Goal: Information Seeking & Learning: Learn about a topic

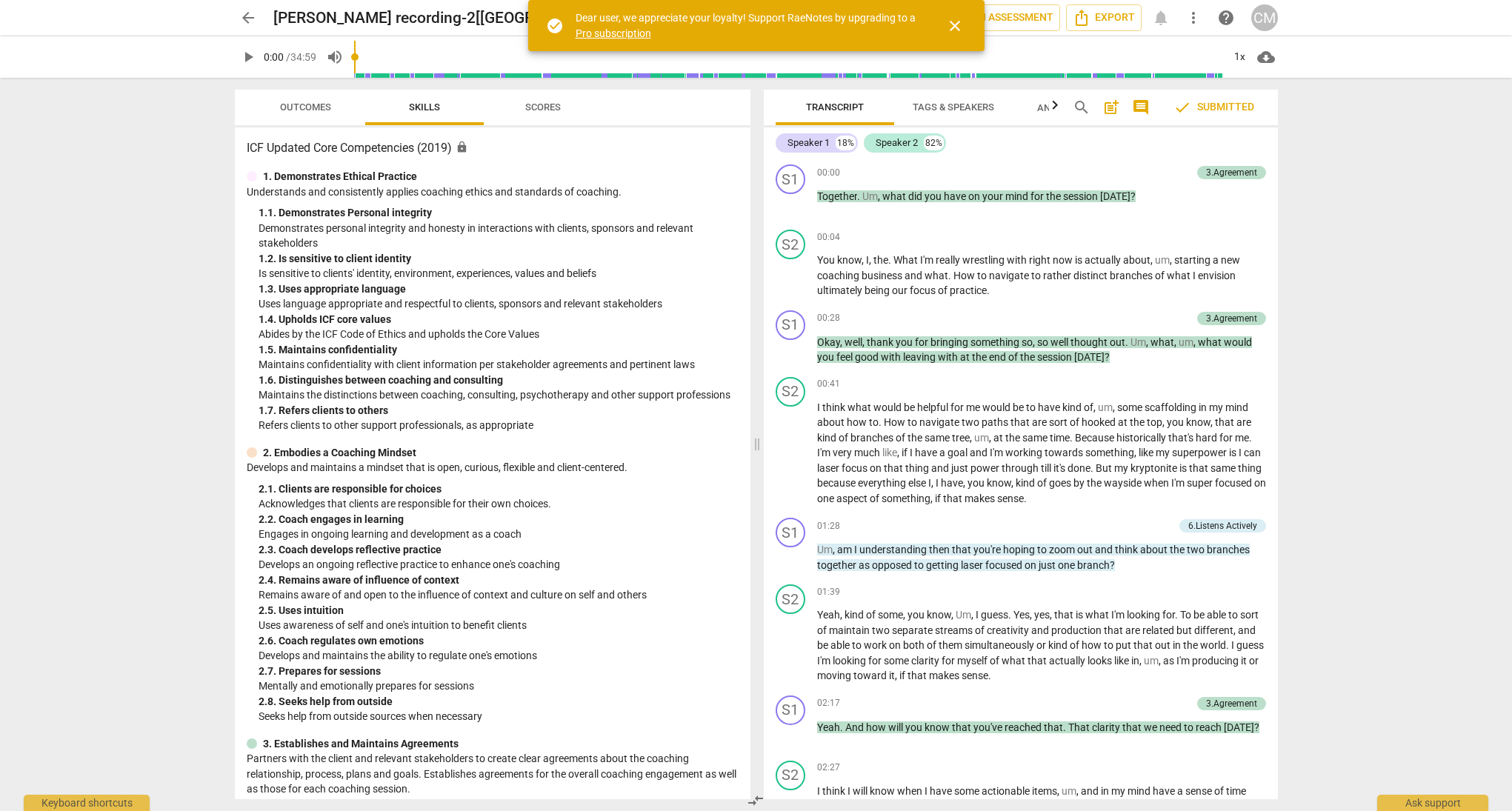
click at [950, 32] on span "close" at bounding box center [955, 26] width 17 height 17
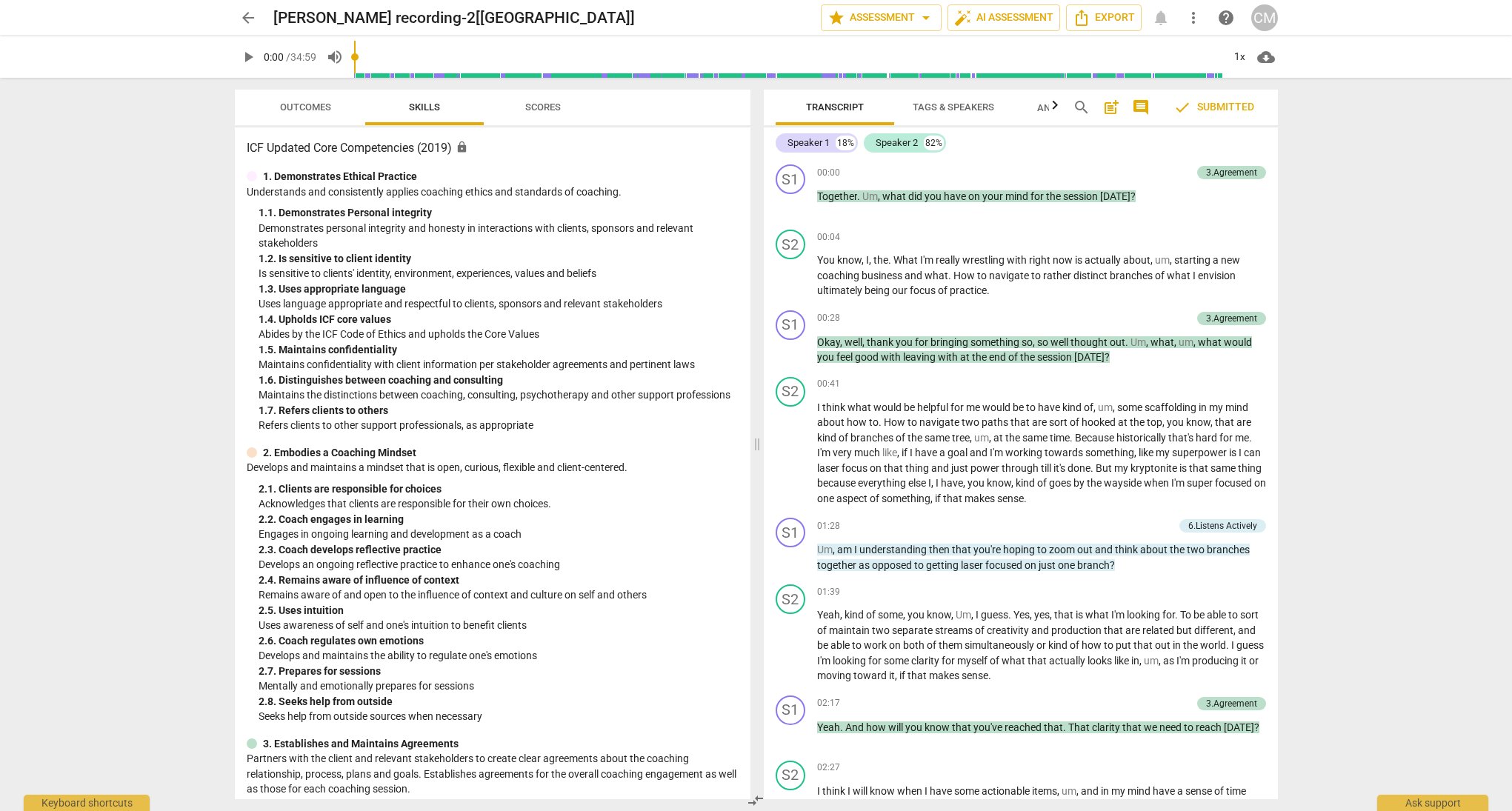
click at [1412, 225] on div "arrow_back Christie Mulholland_TOSI recording-2[Alamosa] edit star Assessment a…" at bounding box center [756, 405] width 1512 height 811
click at [972, 106] on span "Tags & Speakers" at bounding box center [953, 107] width 81 height 11
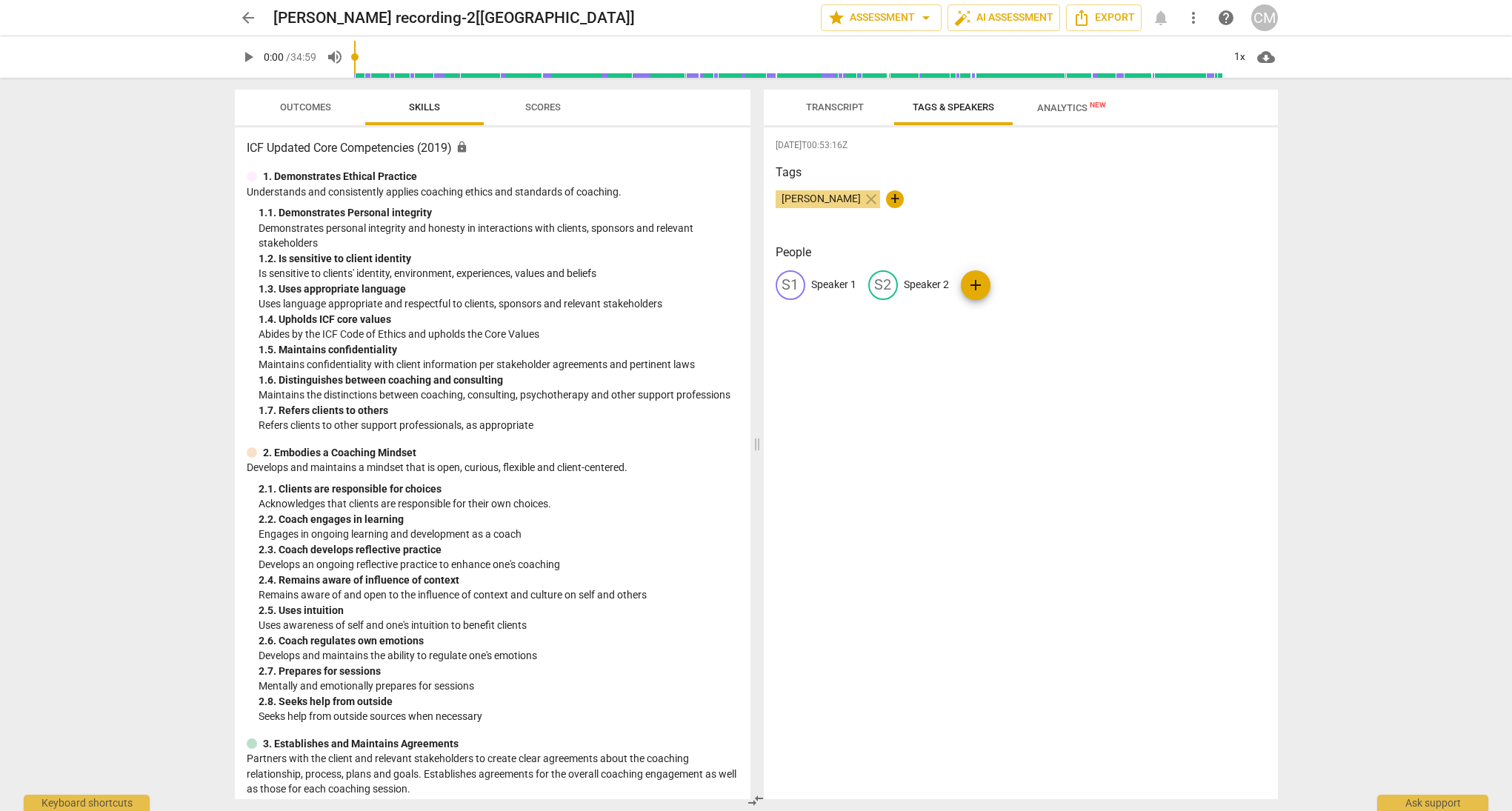
click at [849, 103] on span "Transcript" at bounding box center [834, 107] width 58 height 11
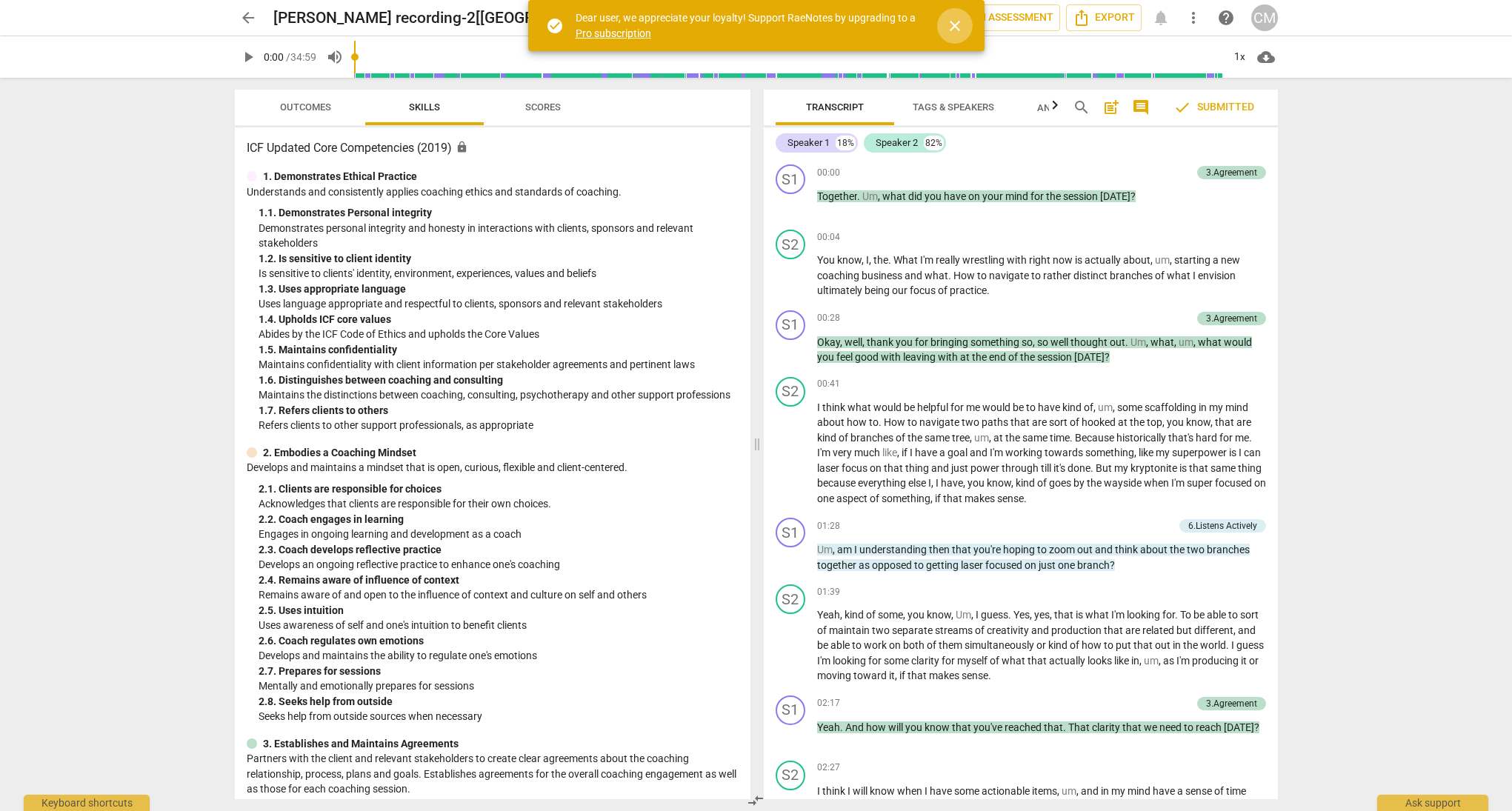
click at [958, 26] on span "close" at bounding box center [955, 26] width 17 height 17
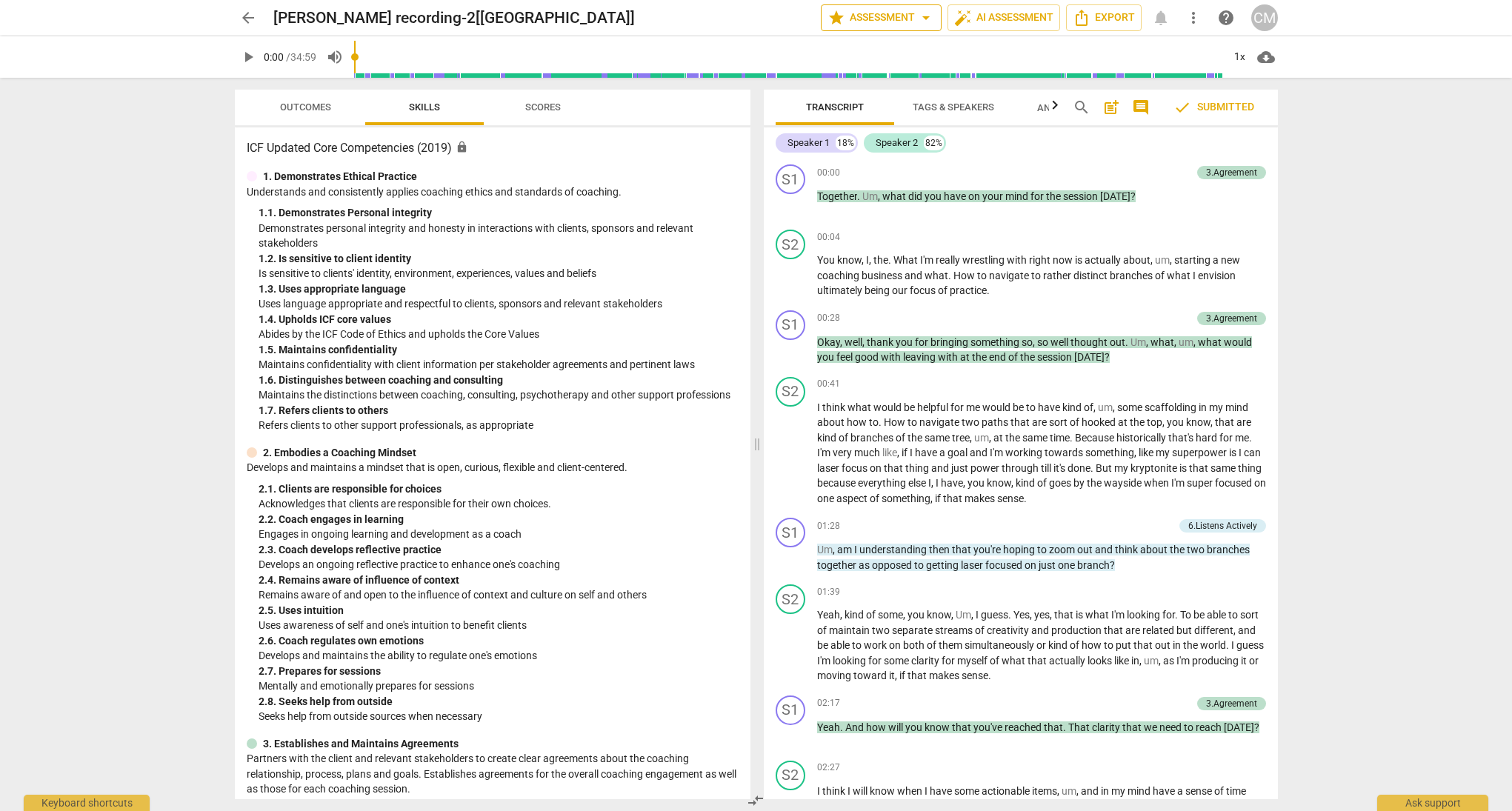
click at [884, 17] on span "star Assessment arrow_drop_down" at bounding box center [881, 17] width 107 height 17
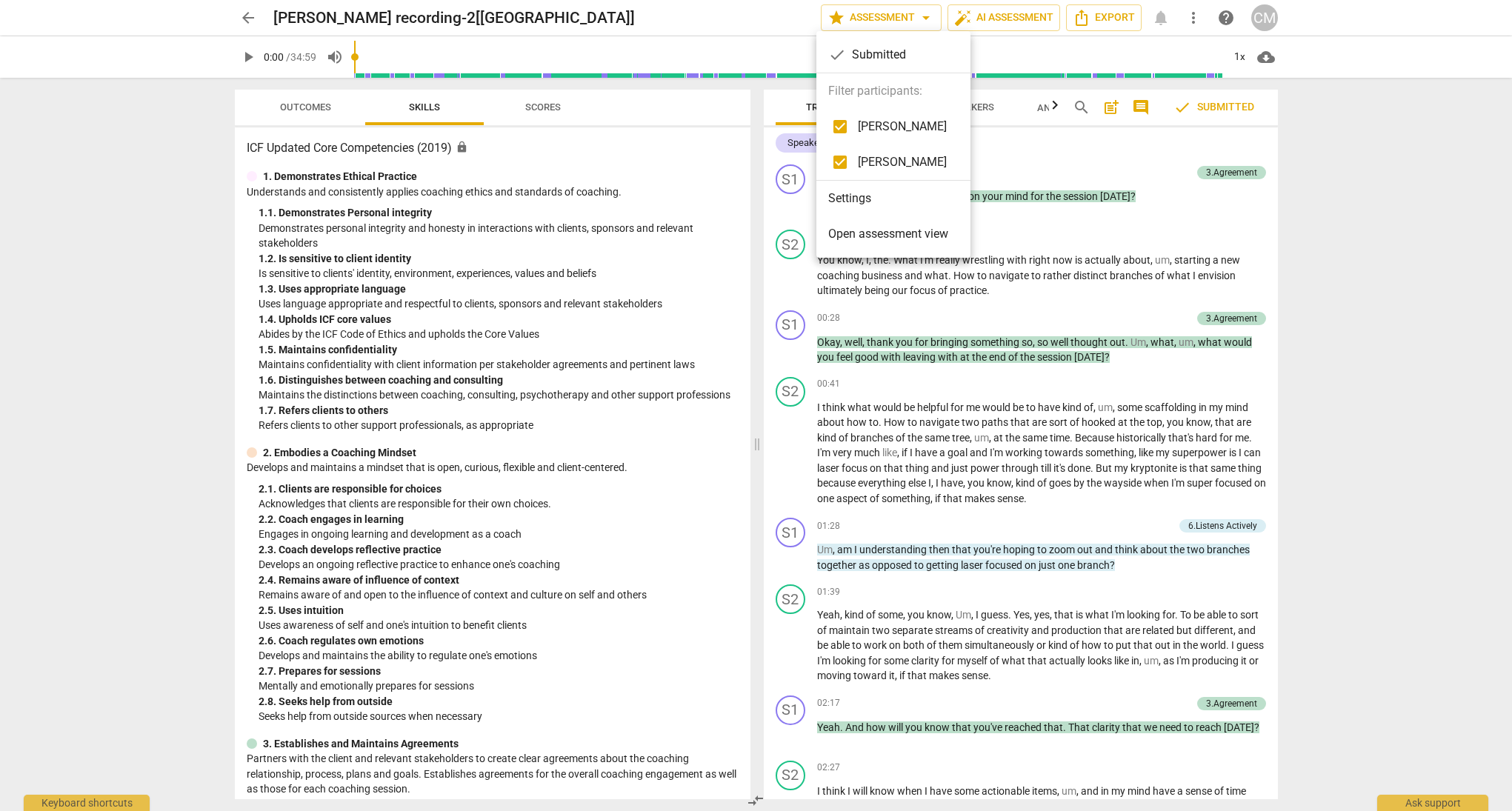
click at [1382, 213] on div at bounding box center [756, 405] width 1512 height 811
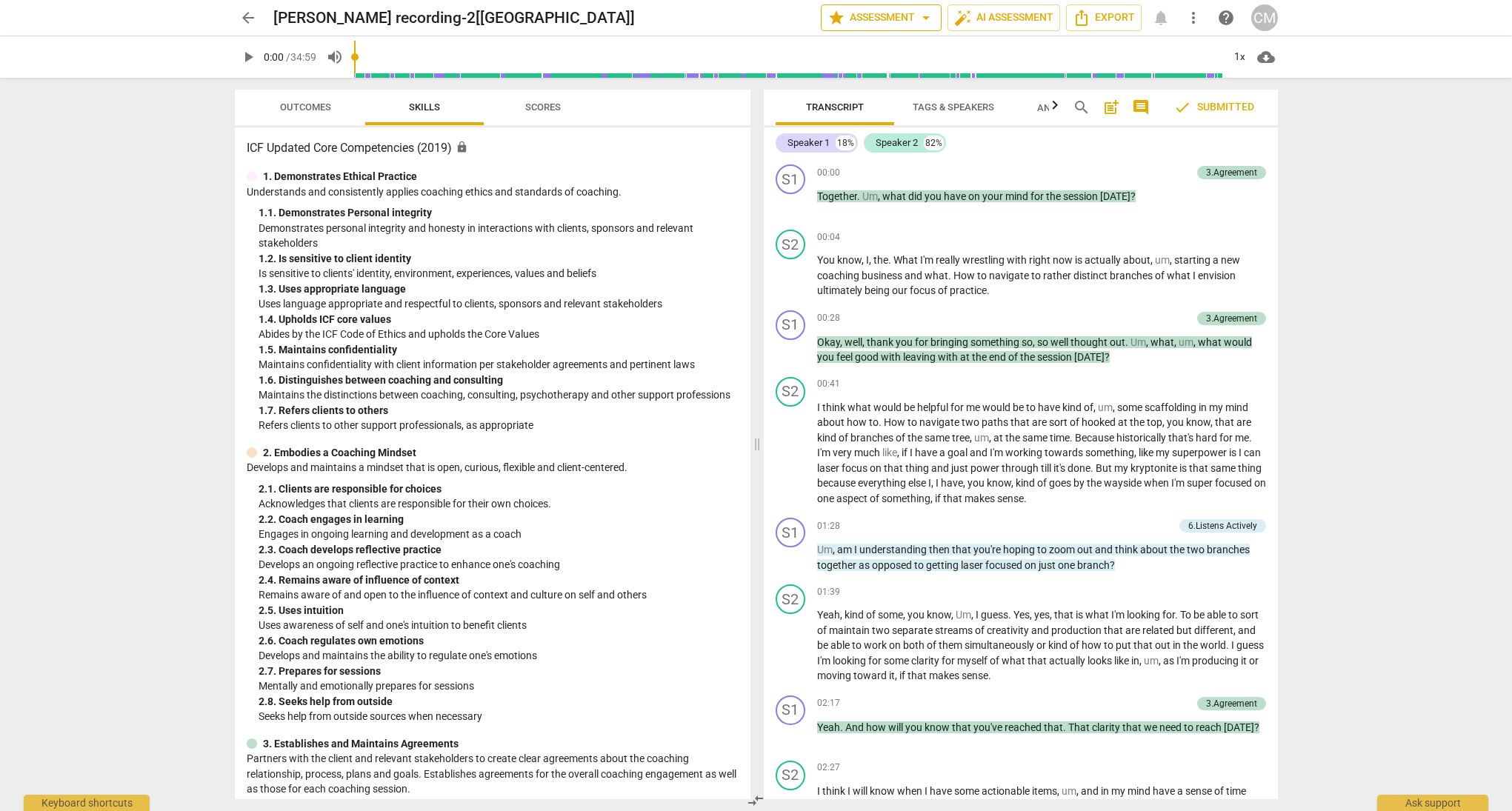
click at [880, 13] on span "star Assessment arrow_drop_down" at bounding box center [881, 17] width 107 height 17
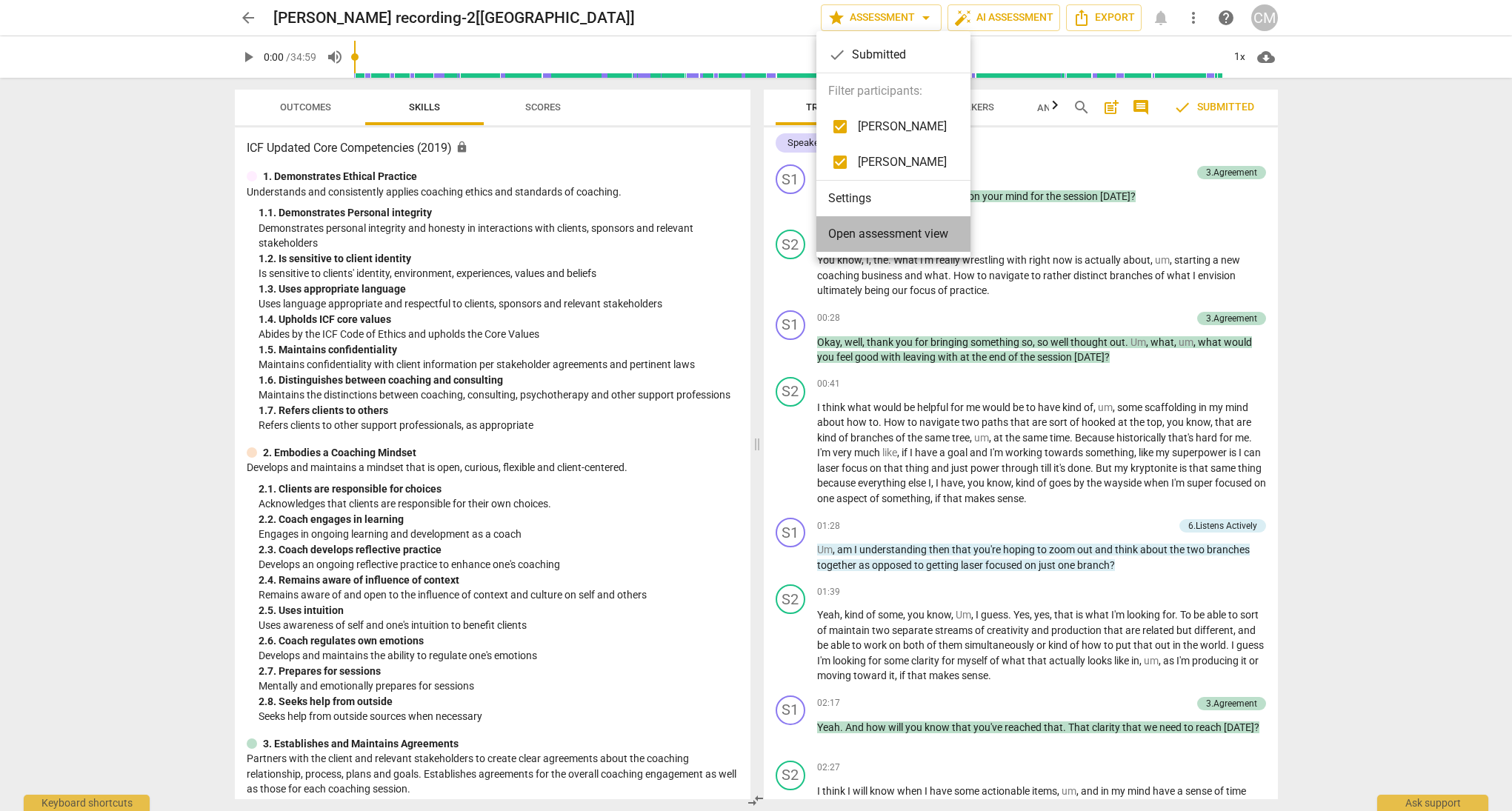
click at [891, 243] on li "Open assessment view" at bounding box center [894, 234] width 155 height 36
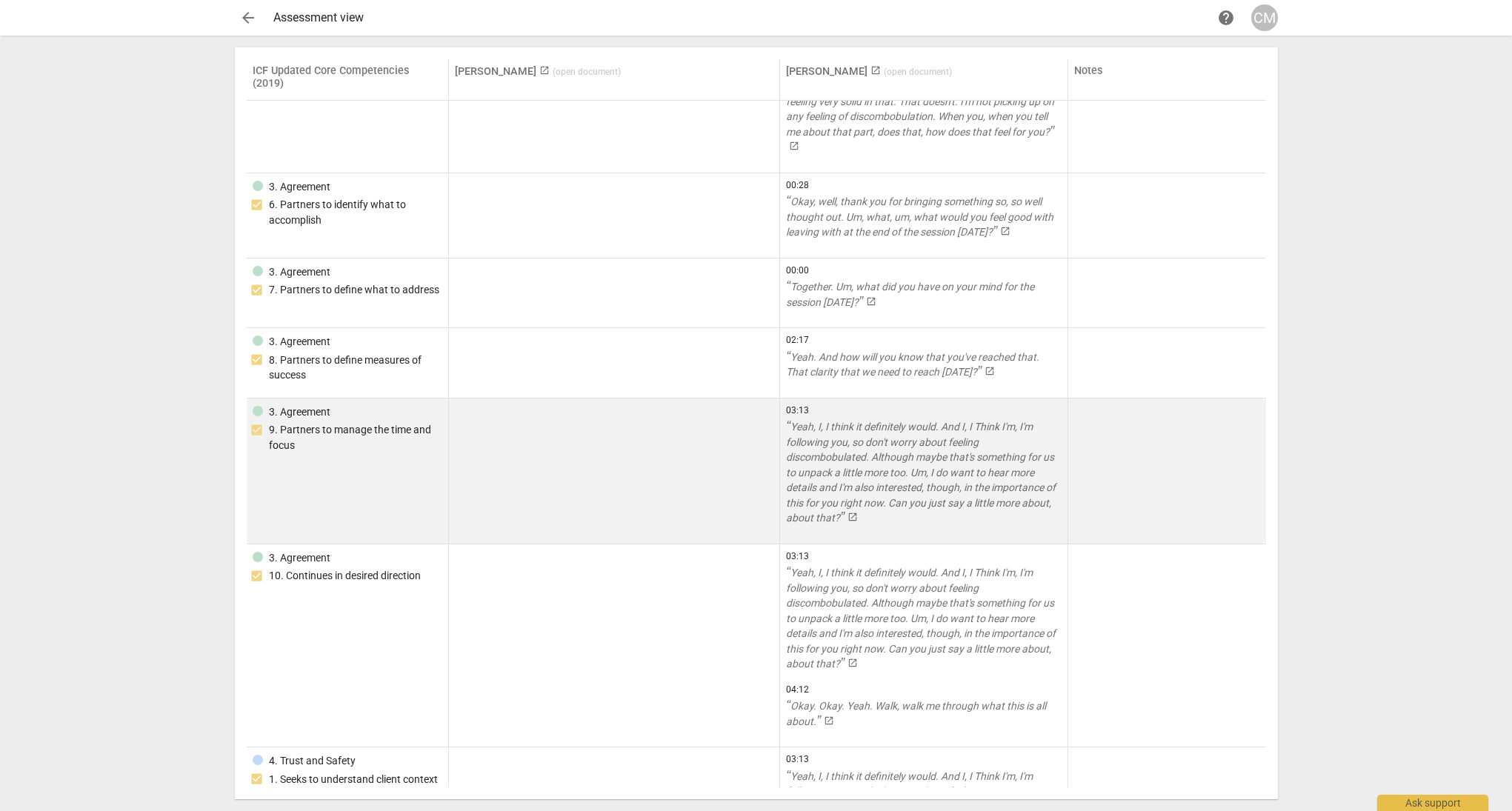
scroll to position [125, 0]
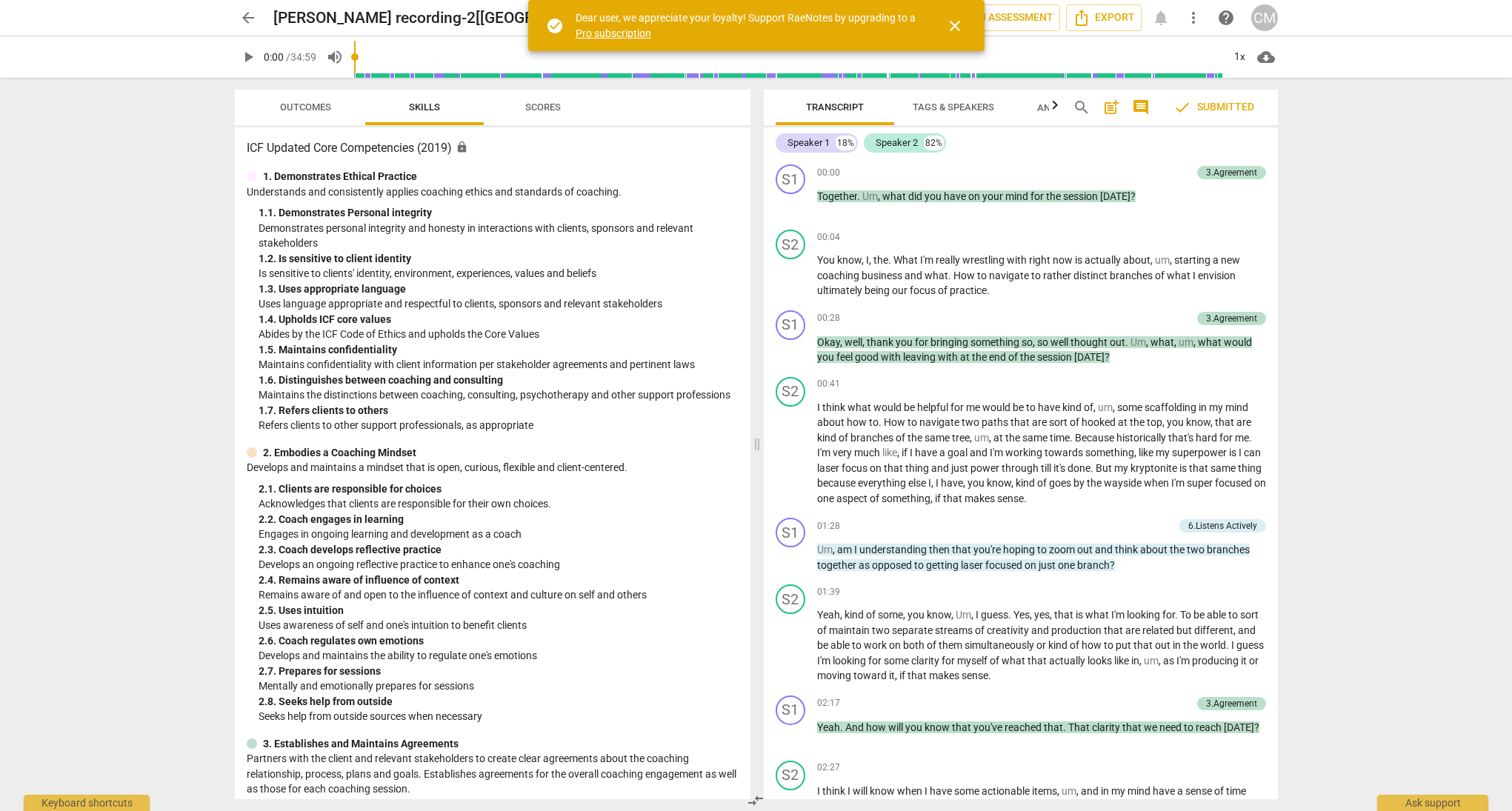
click at [954, 21] on span "close" at bounding box center [955, 26] width 17 height 17
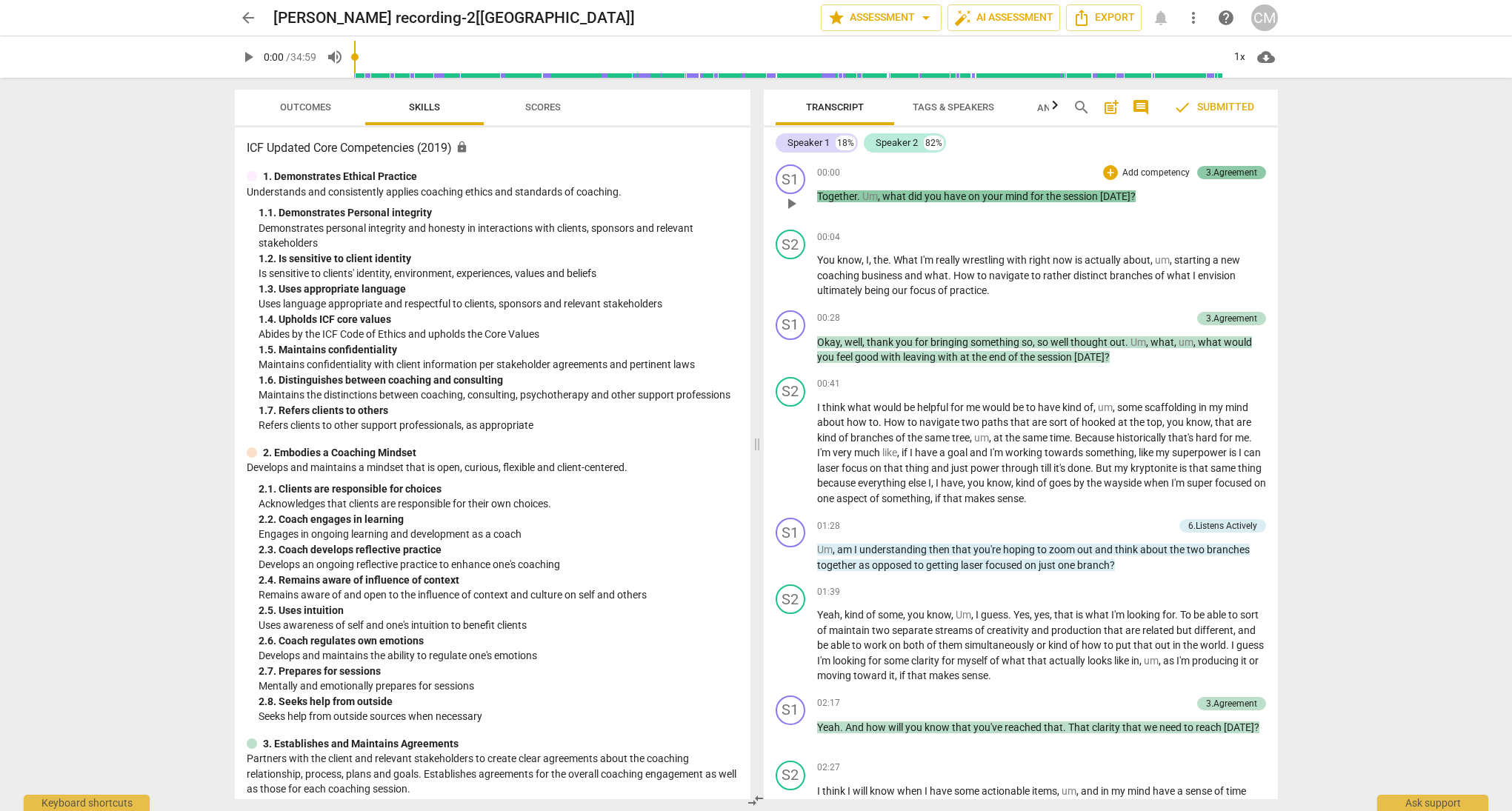
click at [1235, 173] on div "3.Agreement" at bounding box center [1232, 172] width 51 height 14
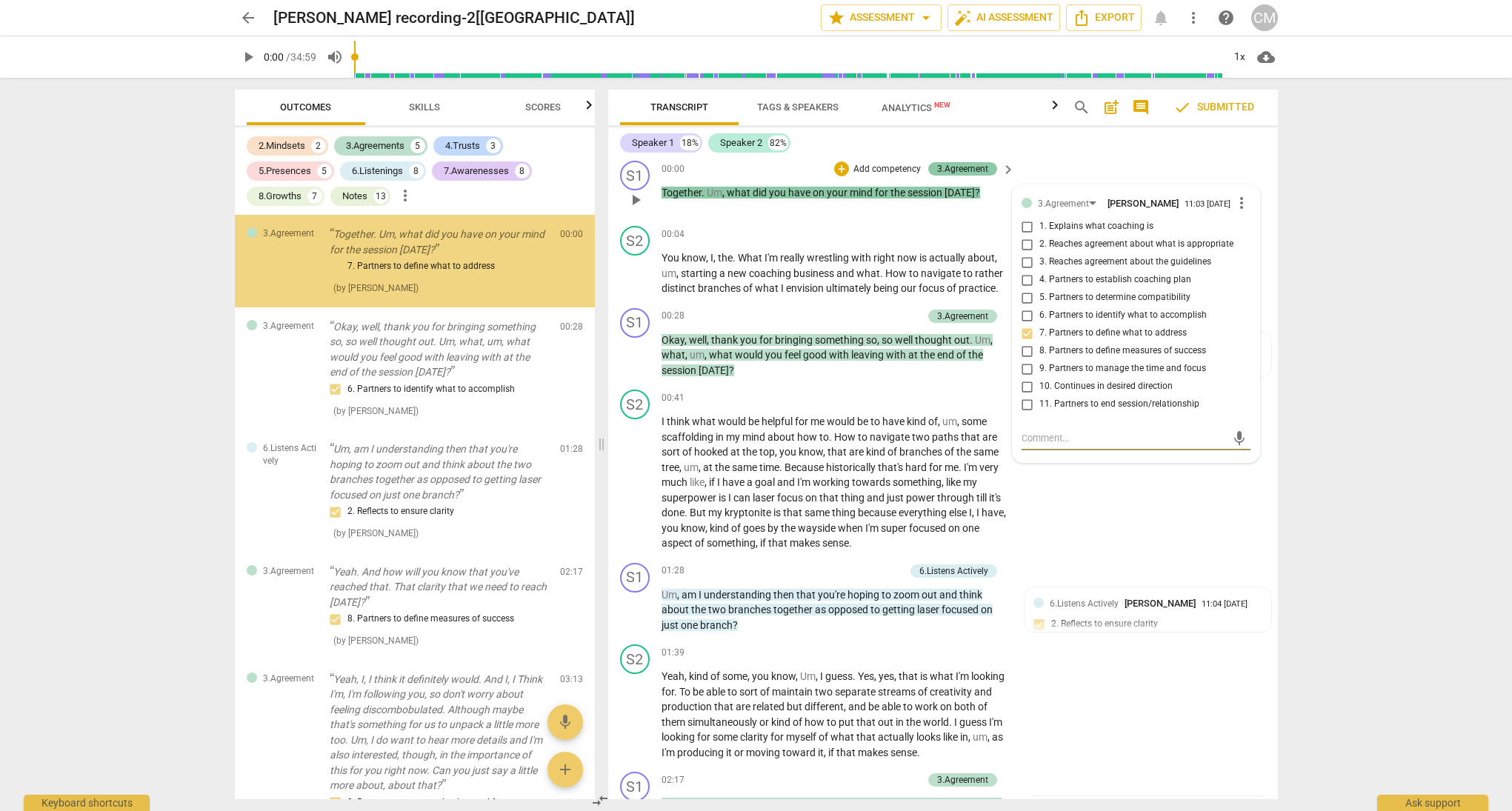
scroll to position [2, 0]
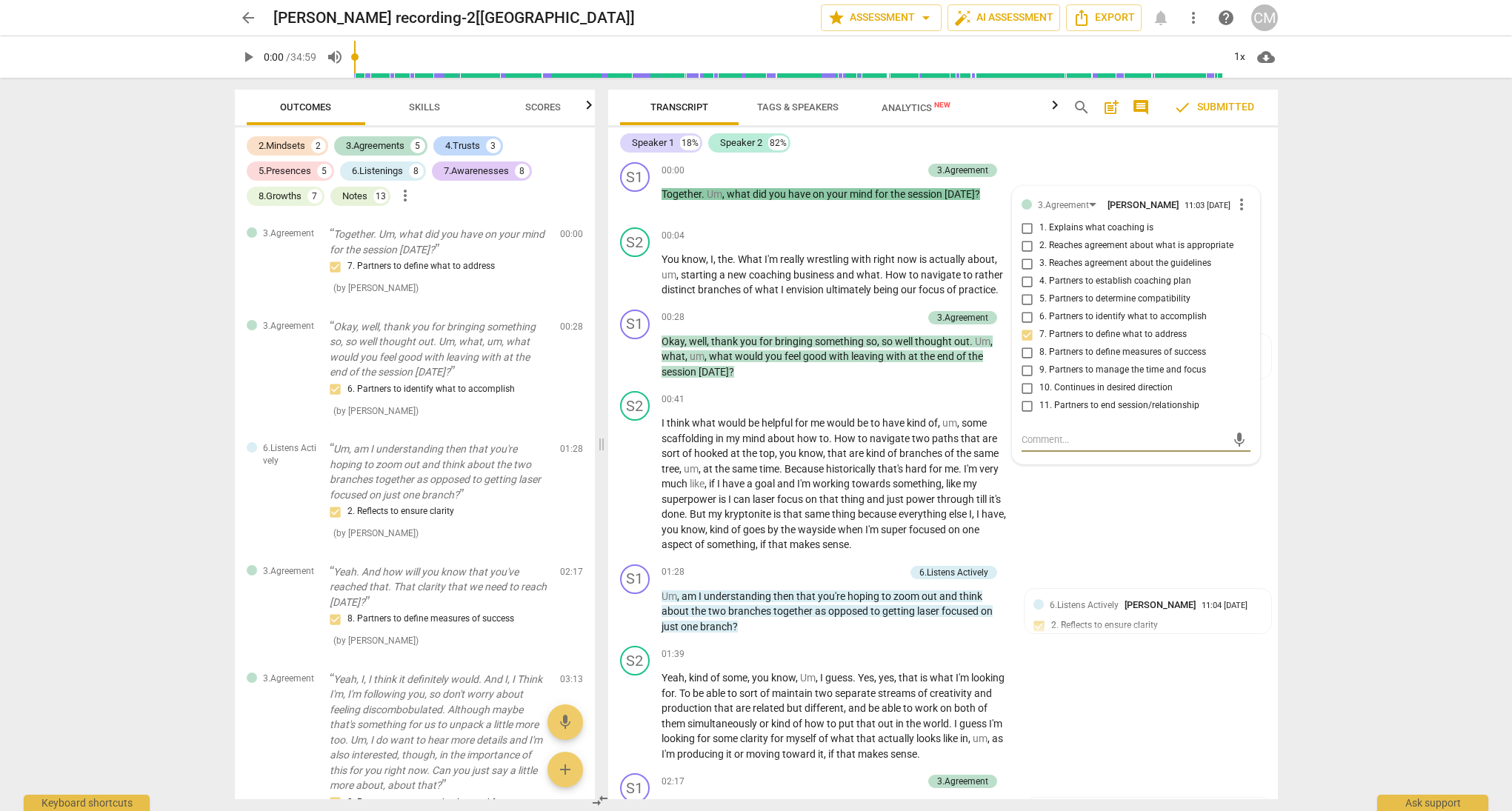
click at [1346, 181] on div "arrow_back Christie Mulholland_TOSI recording-2[Alamosa] edit star Assessment a…" at bounding box center [756, 405] width 1512 height 811
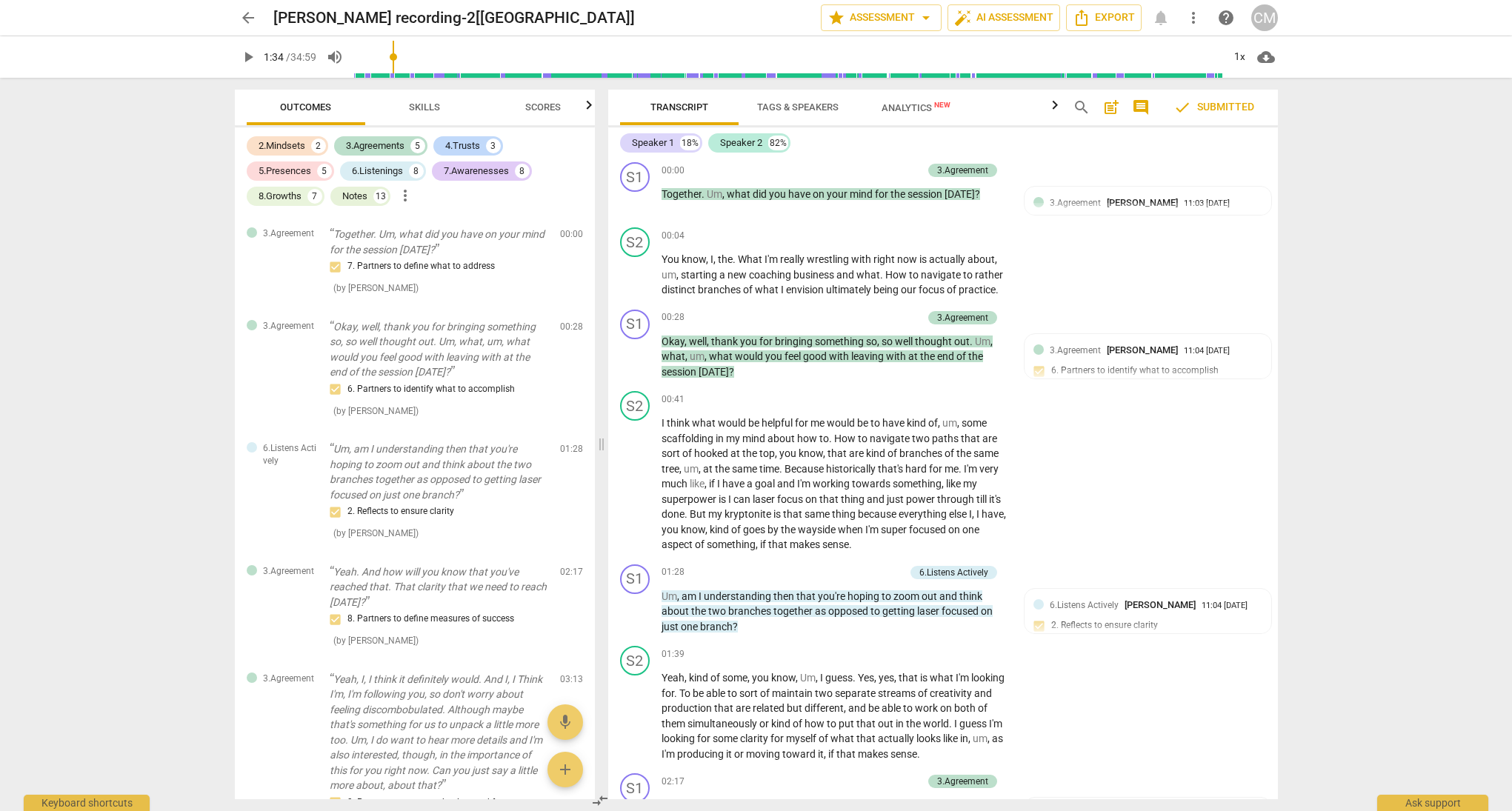
click at [396, 50] on input "range" at bounding box center [788, 57] width 869 height 48
click at [374, 57] on input "range" at bounding box center [788, 57] width 869 height 48
click at [355, 59] on div "play_arrow 0:43 / 34:59 volume_up 1x cloud_download" at bounding box center [756, 57] width 1044 height 41
click at [363, 54] on input "range" at bounding box center [788, 57] width 869 height 48
click at [359, 57] on input "range" at bounding box center [788, 57] width 869 height 48
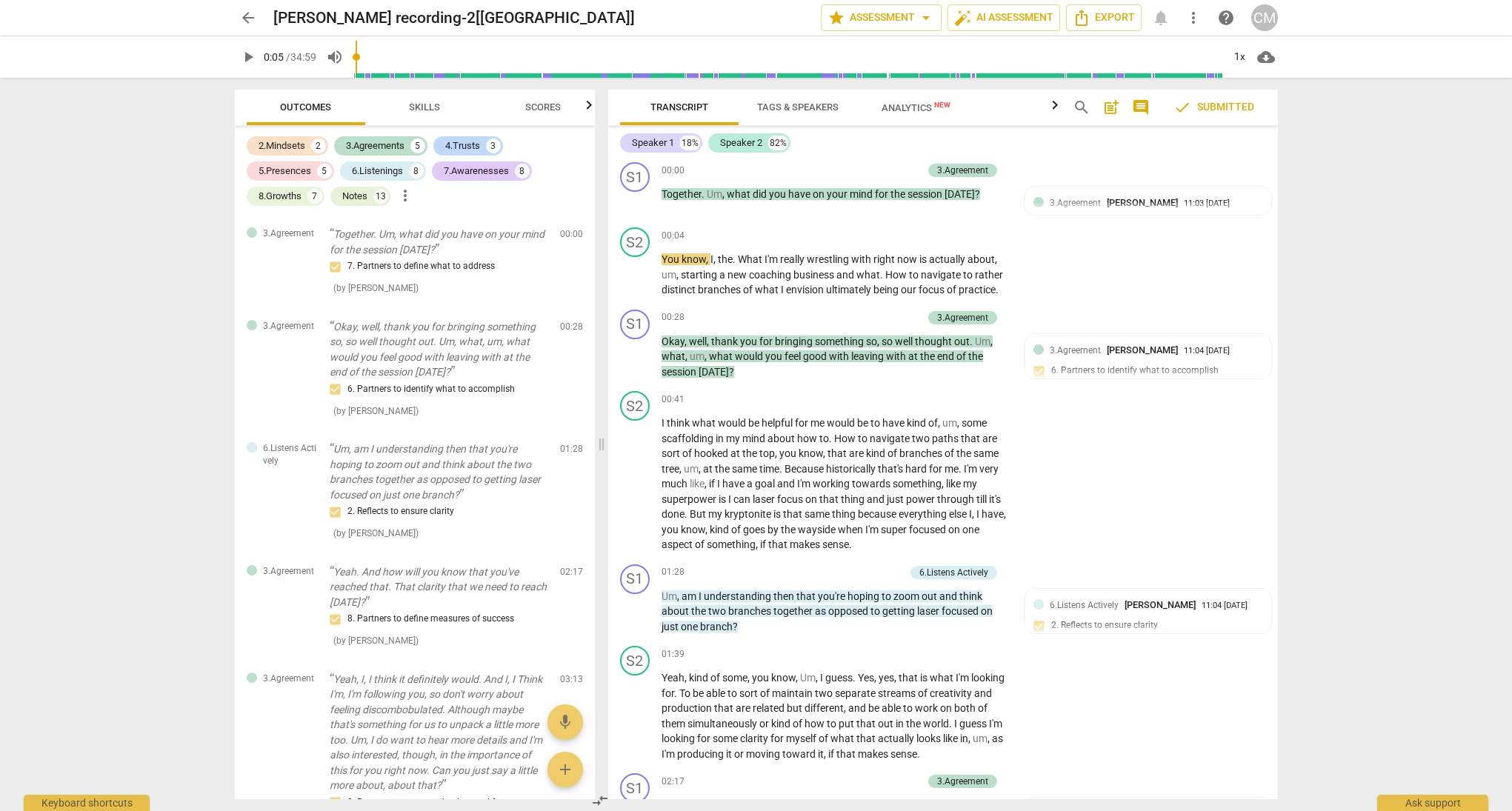
type input "0"
click at [357, 58] on input "range" at bounding box center [788, 57] width 869 height 48
click at [1258, 16] on div "CM" at bounding box center [1264, 17] width 27 height 27
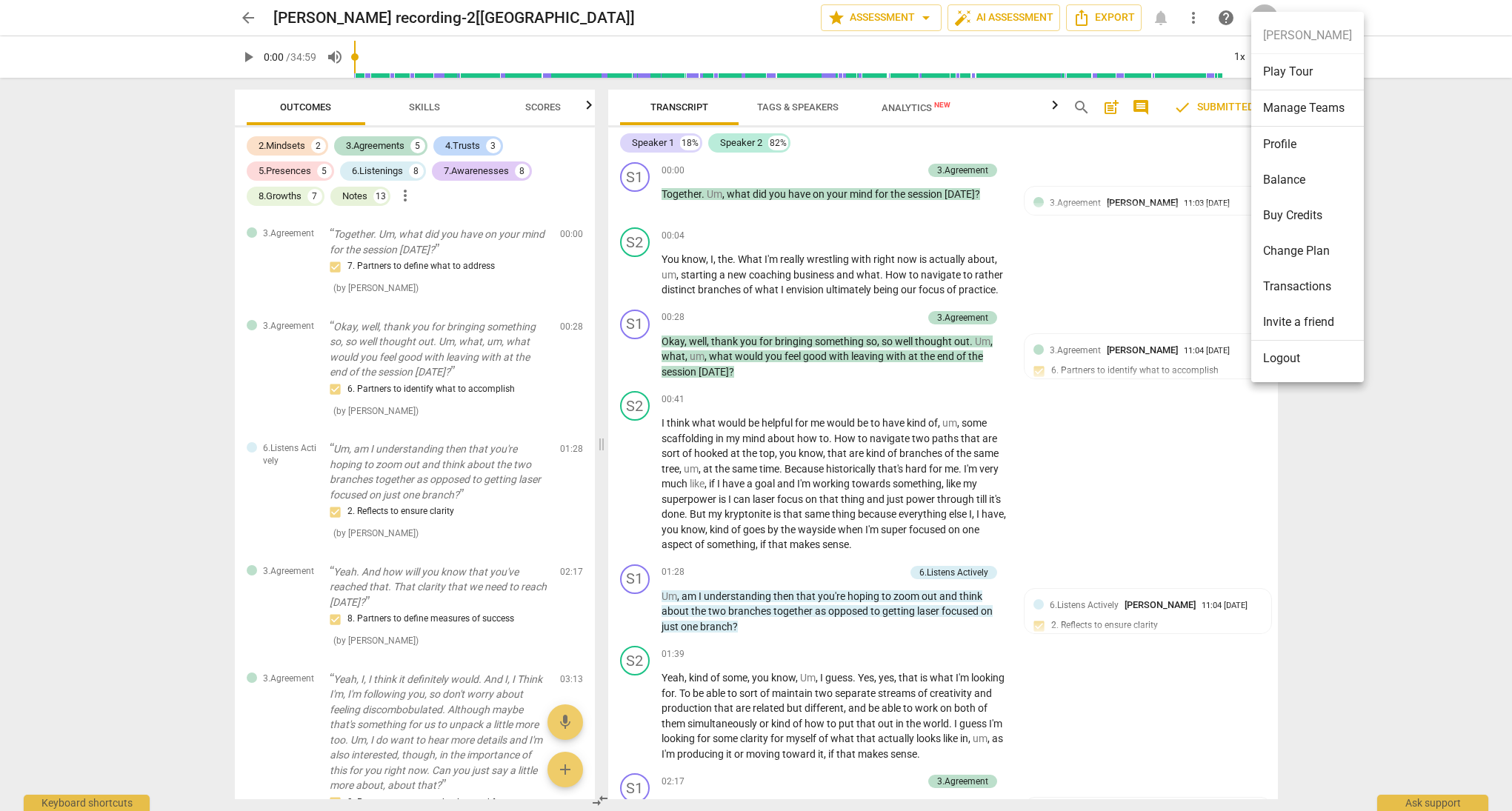
click at [1447, 121] on div at bounding box center [756, 405] width 1512 height 811
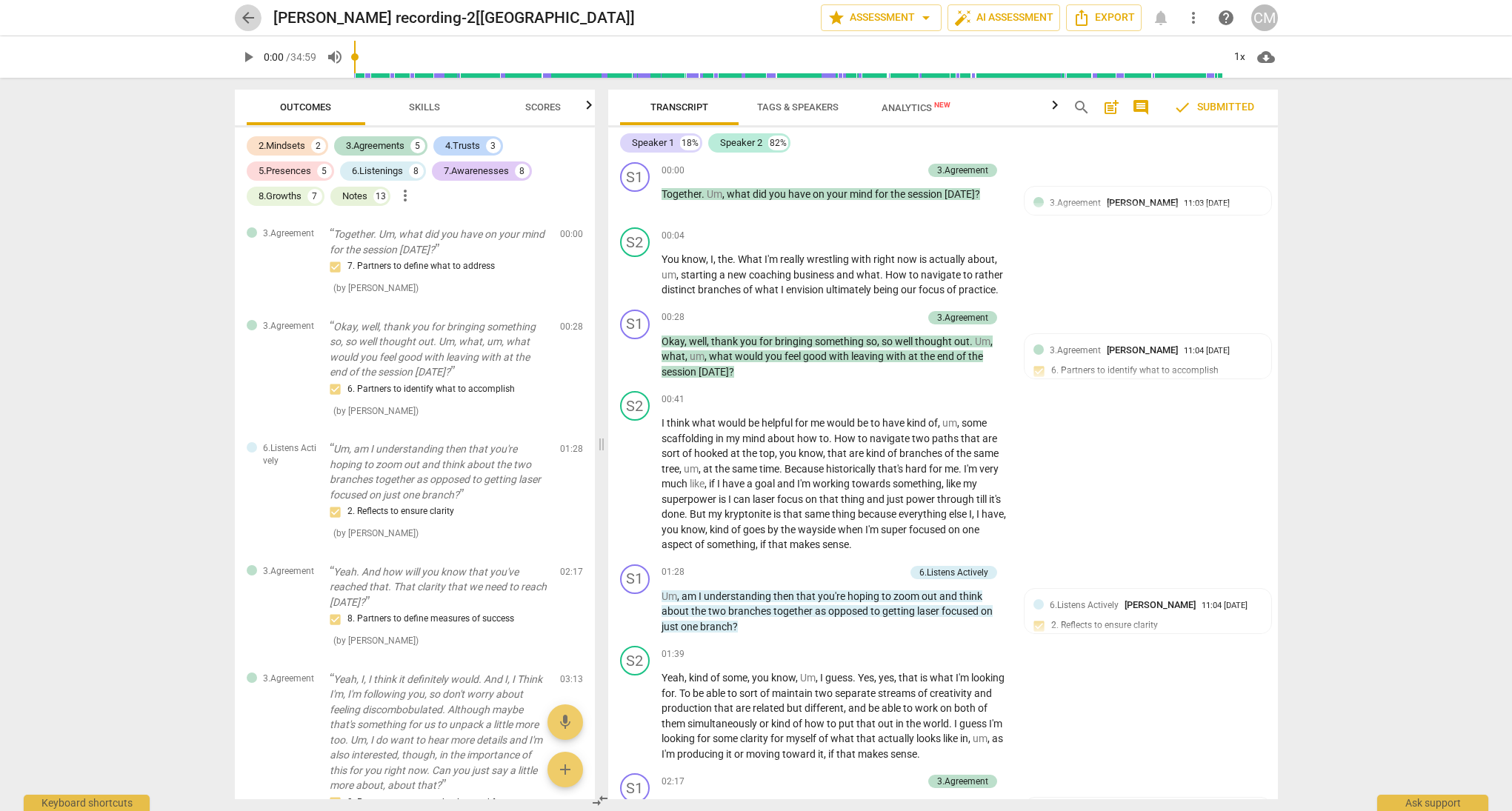
click at [252, 19] on span "arrow_back" at bounding box center [248, 17] width 17 height 17
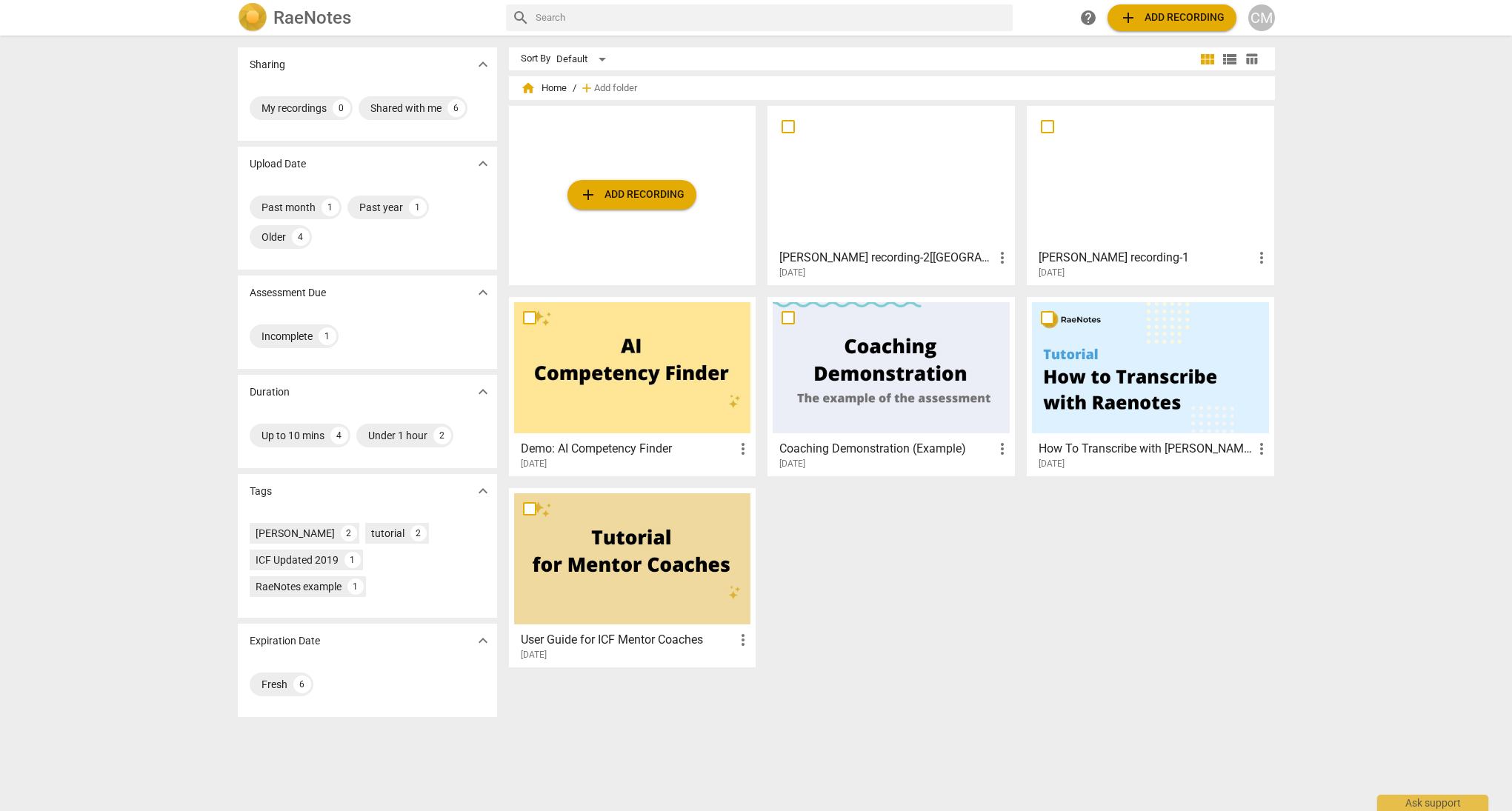
click at [899, 216] on div at bounding box center [891, 176] width 237 height 131
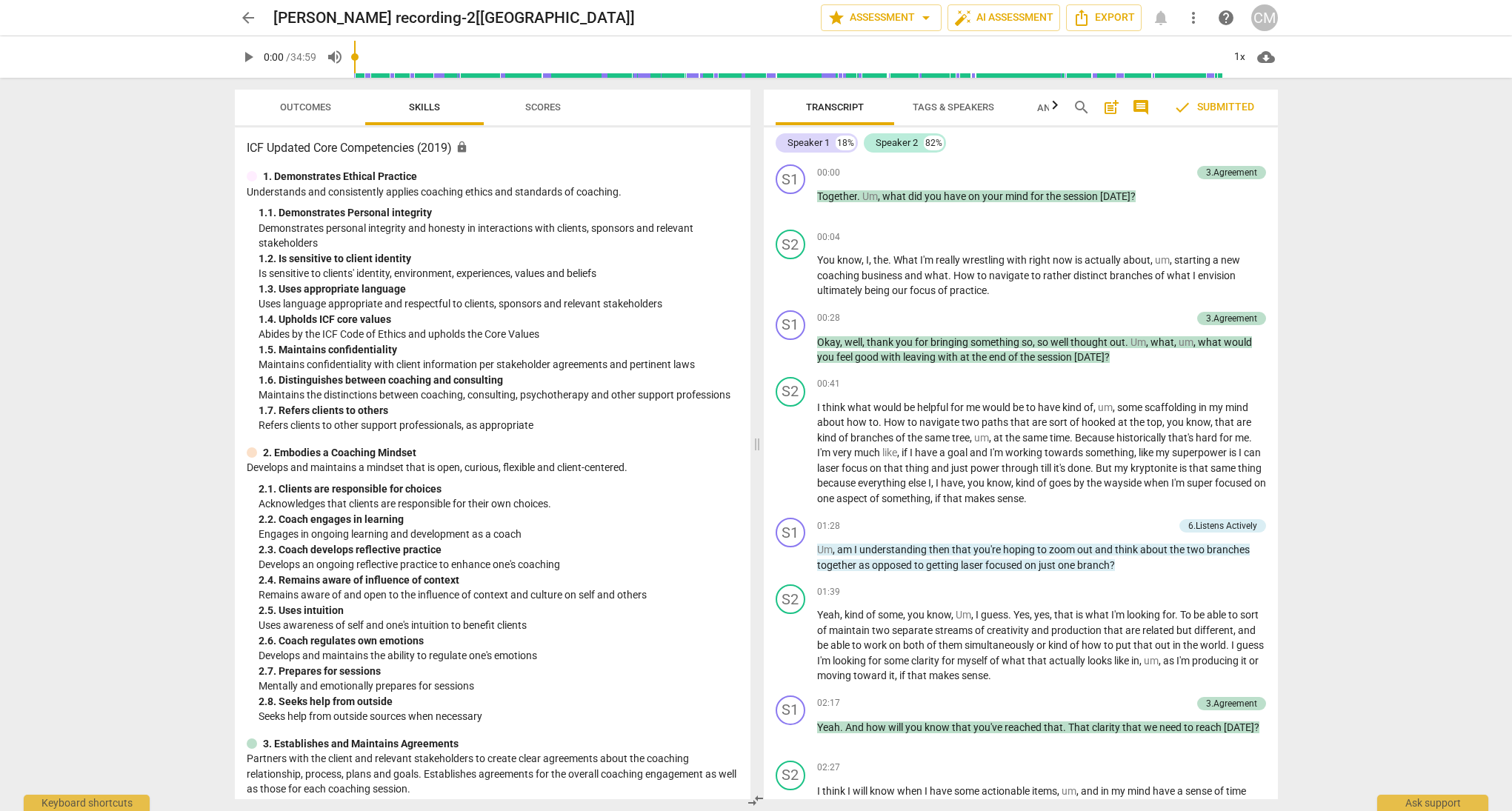
click at [235, 21] on span "arrow_back" at bounding box center [248, 17] width 27 height 17
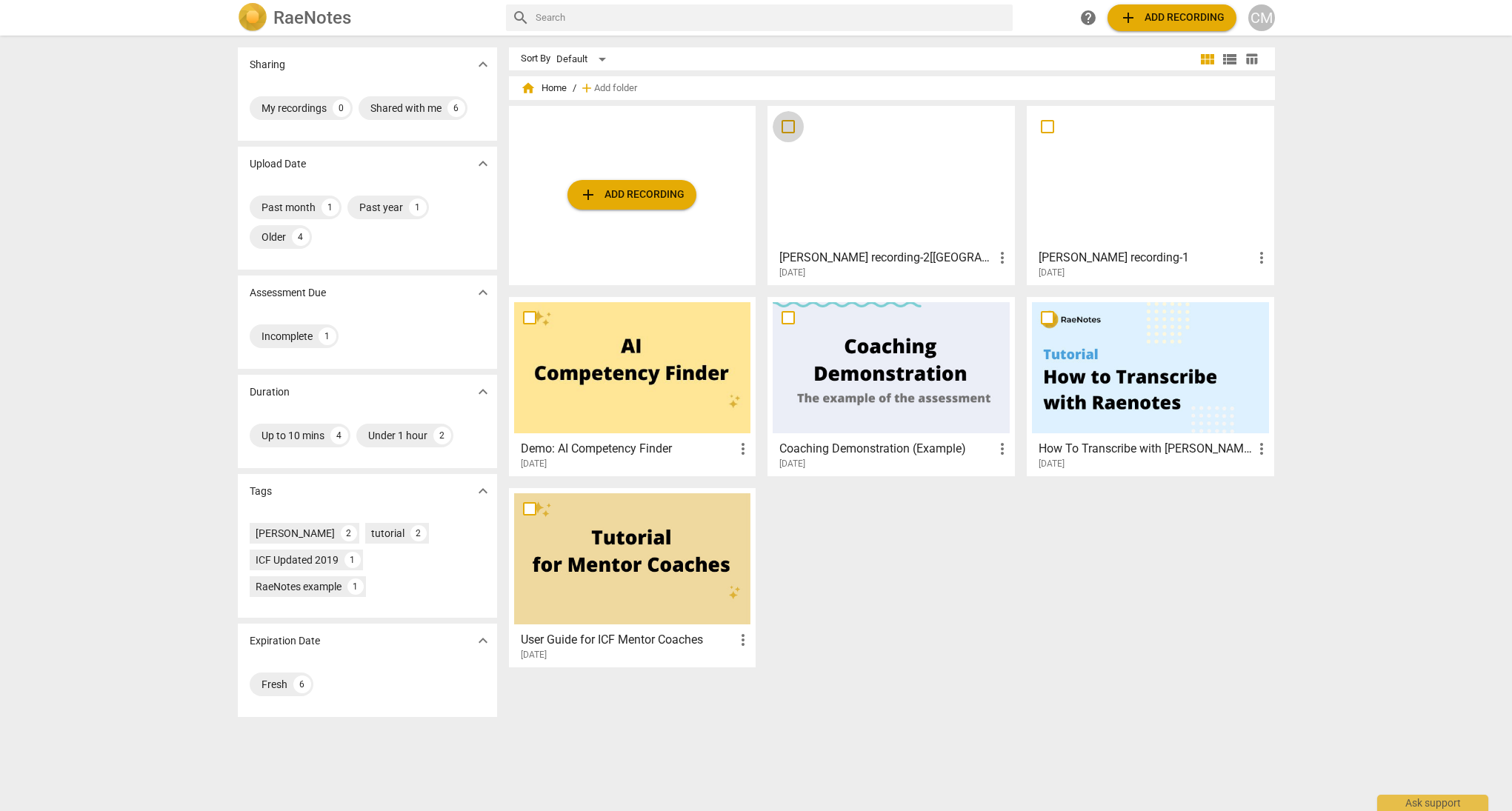
click at [786, 125] on input "checkbox" at bounding box center [788, 126] width 31 height 17
checkbox input "false"
click at [787, 126] on input "checkbox" at bounding box center [788, 126] width 31 height 17
click at [970, 154] on div at bounding box center [891, 176] width 237 height 131
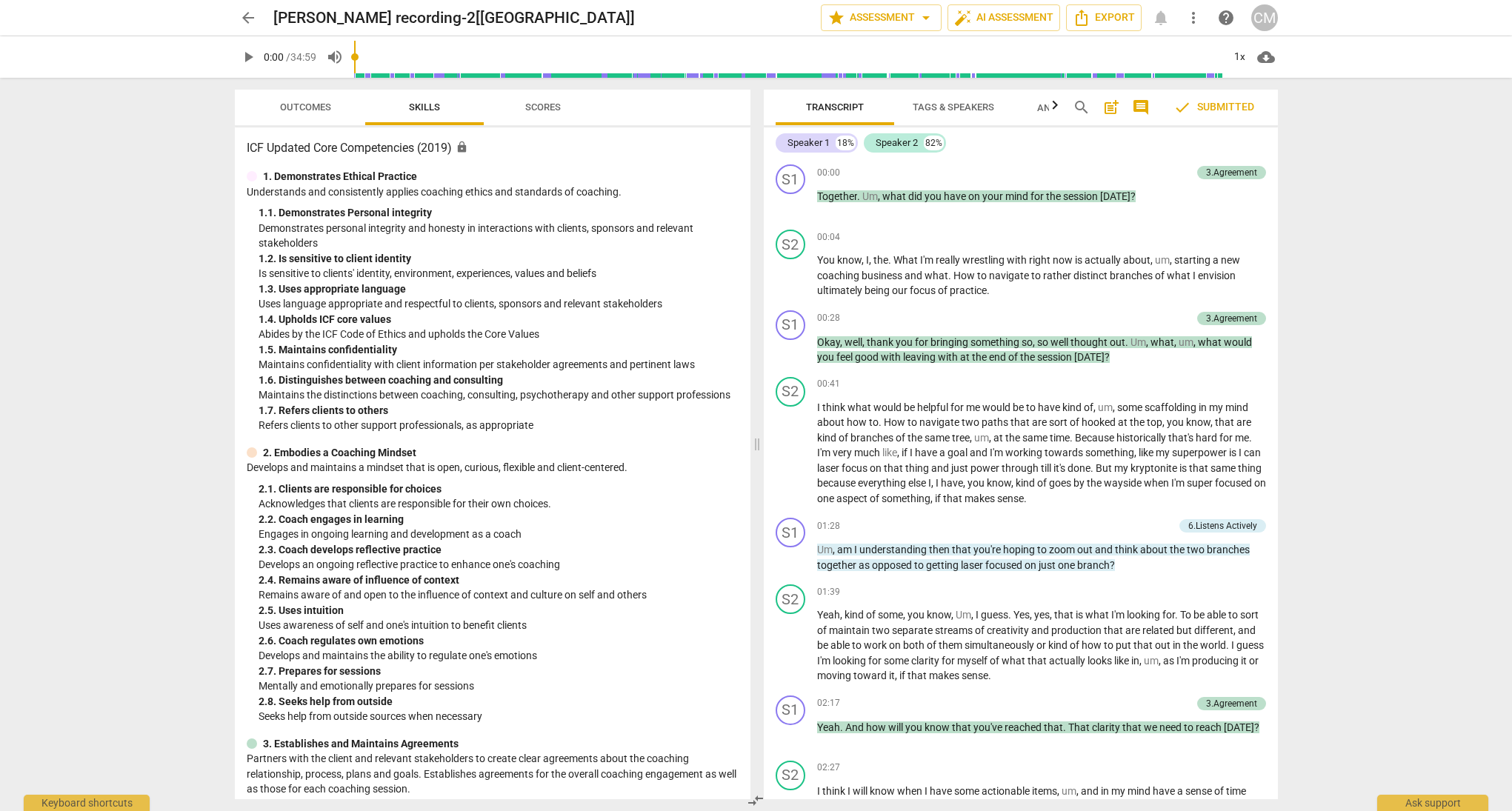
click at [1047, 106] on span "Analytics New" at bounding box center [1071, 108] width 69 height 11
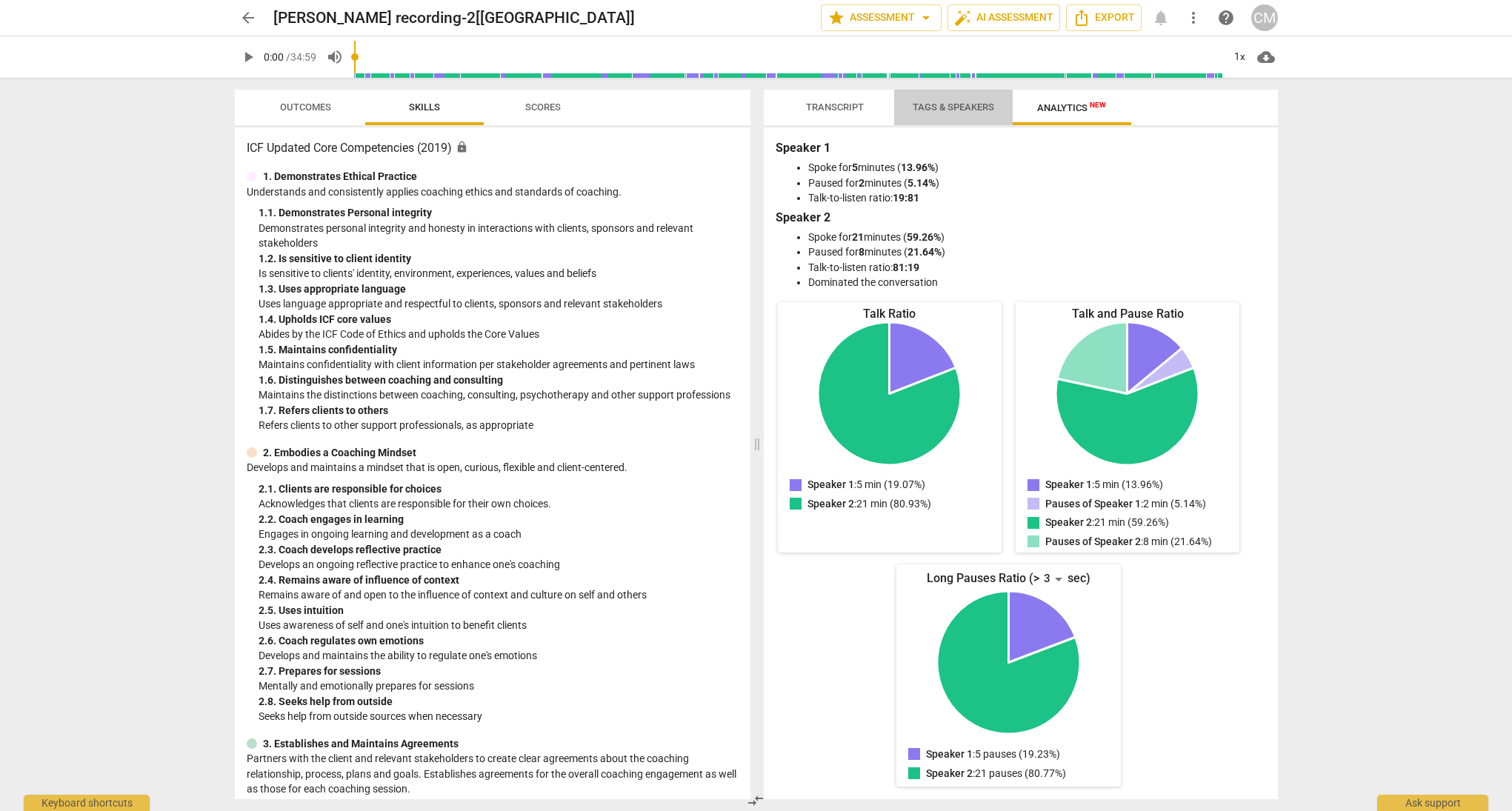
click at [958, 102] on span "Tags & Speakers" at bounding box center [953, 107] width 81 height 11
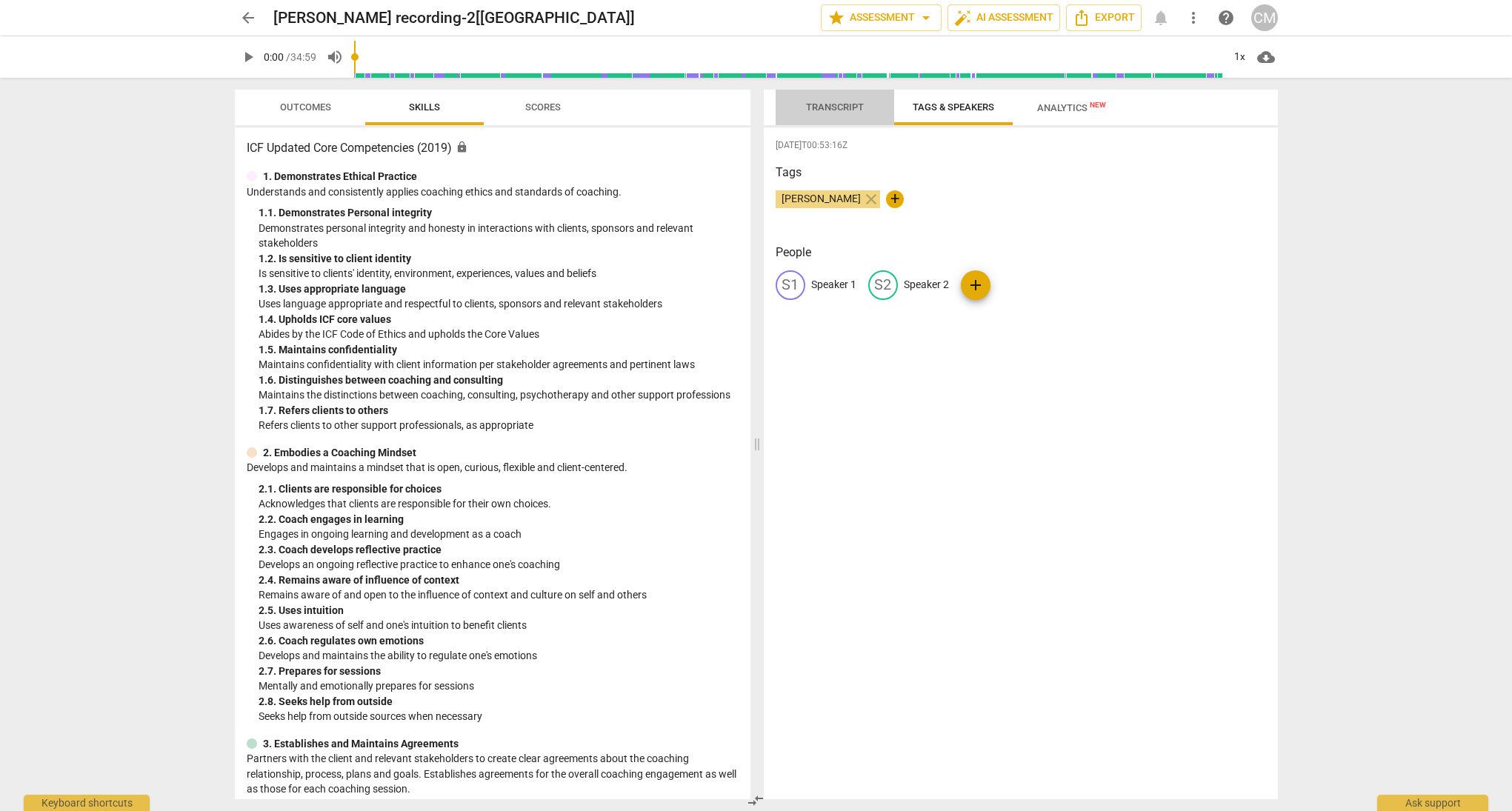
click at [844, 104] on span "Transcript" at bounding box center [834, 107] width 58 height 11
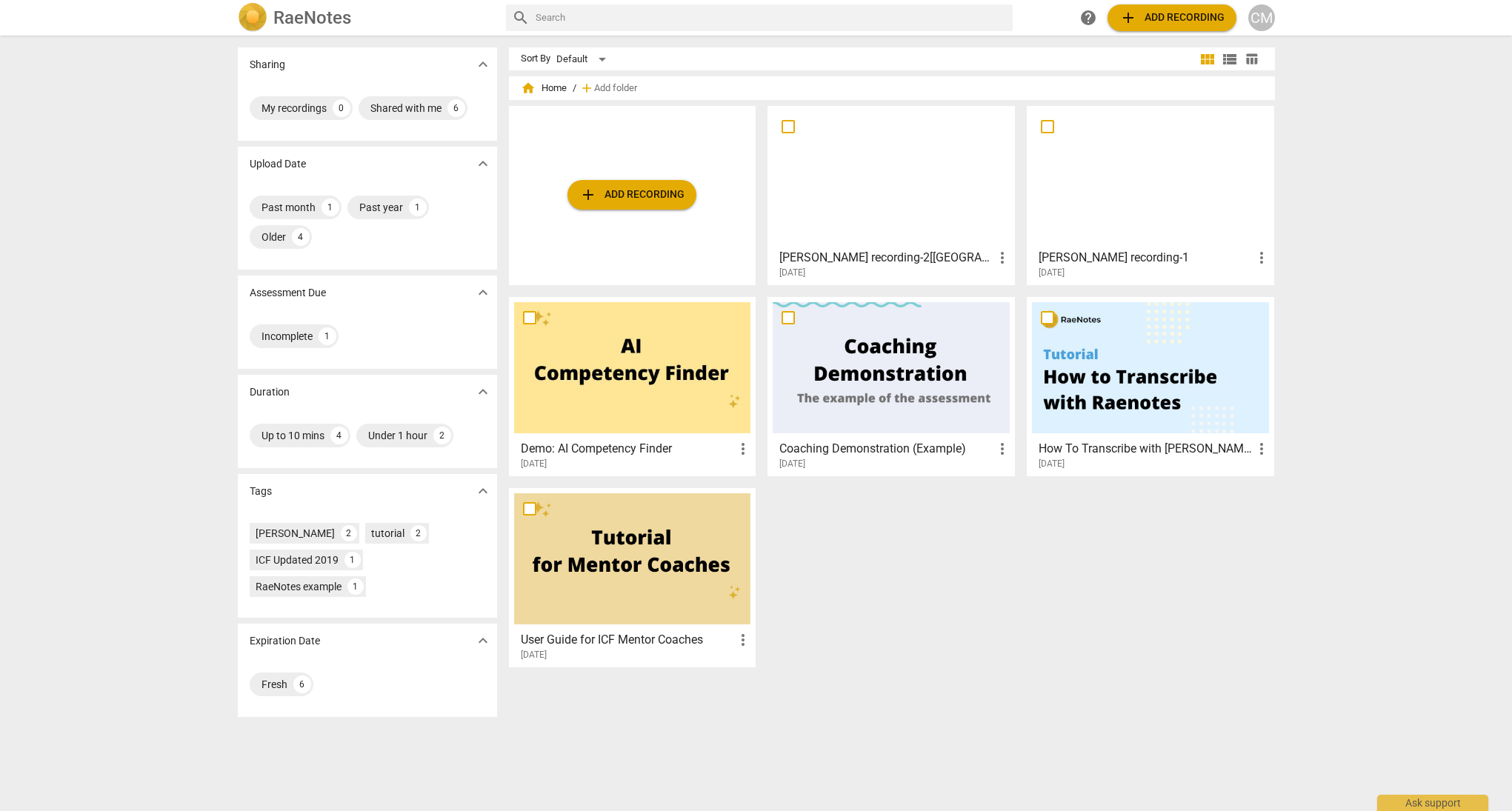
click at [1114, 181] on div at bounding box center [1150, 176] width 237 height 131
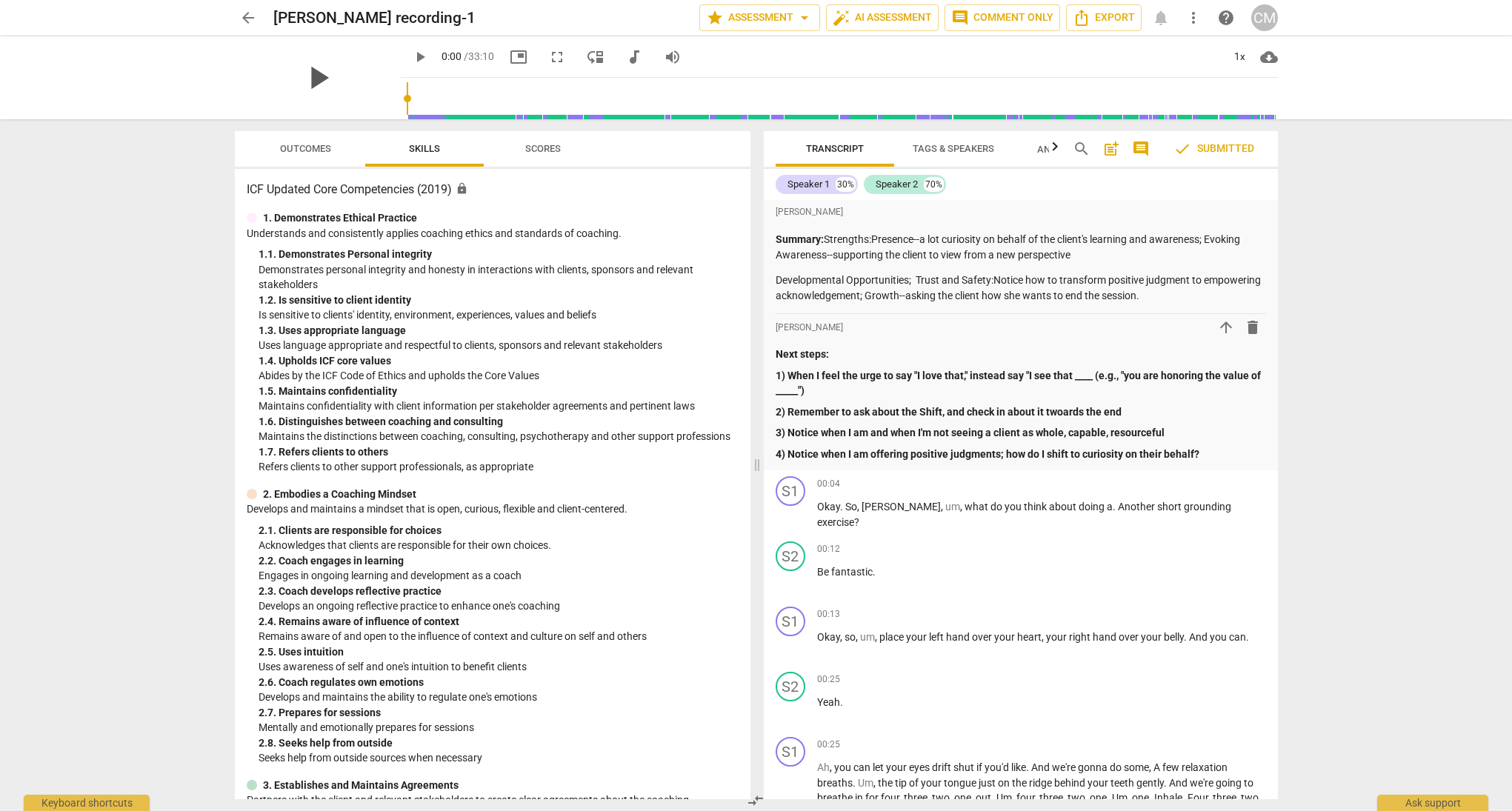
click at [316, 77] on span "play_arrow" at bounding box center [317, 78] width 38 height 38
click at [311, 74] on span "pause" at bounding box center [317, 78] width 38 height 38
type input "2"
click at [240, 16] on span "arrow_back" at bounding box center [248, 17] width 17 height 17
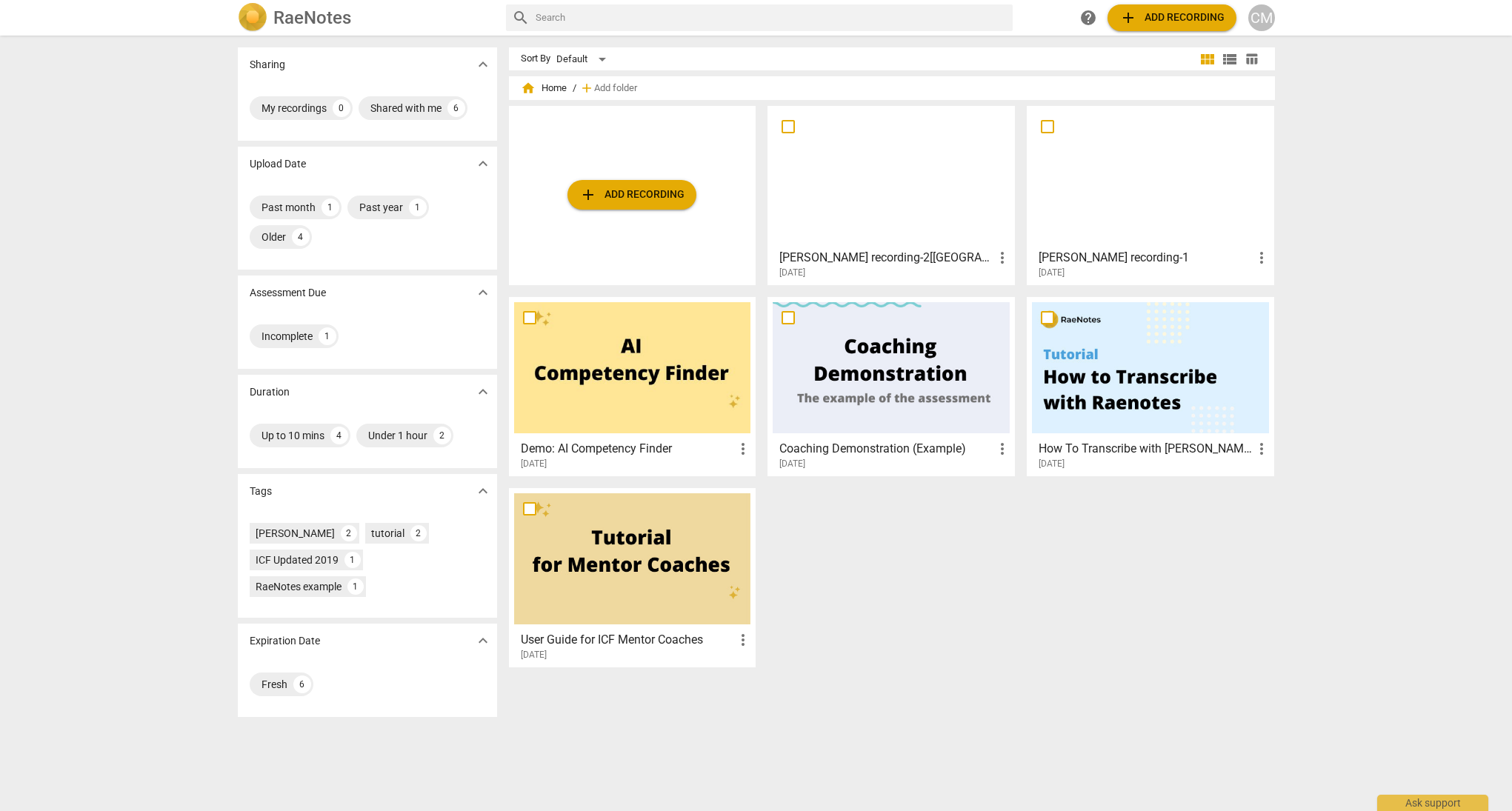
click at [938, 176] on div at bounding box center [891, 176] width 237 height 131
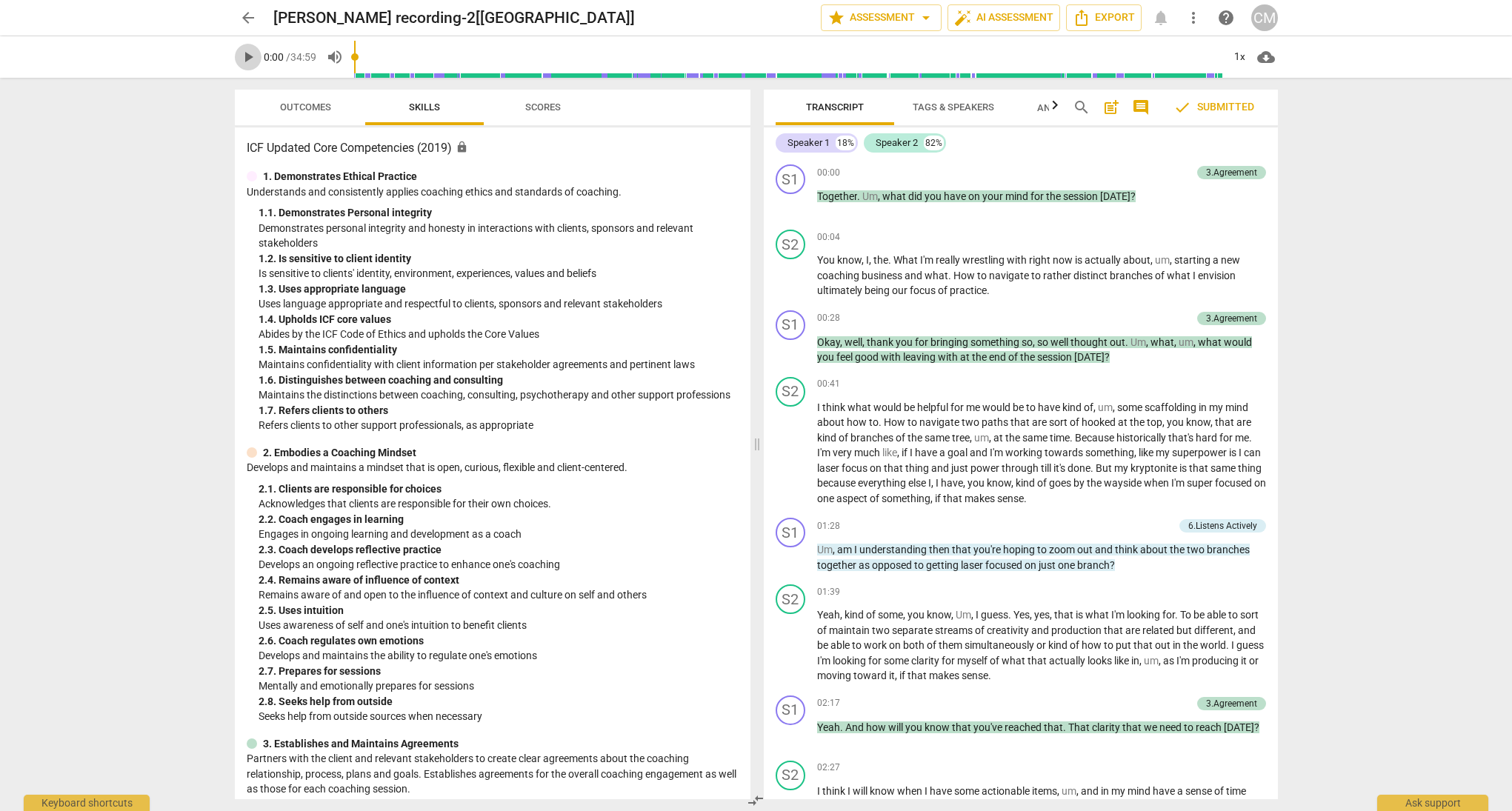
click at [246, 59] on span "play_arrow" at bounding box center [248, 57] width 17 height 17
click at [246, 57] on span "pause" at bounding box center [248, 57] width 17 height 17
type input "1"
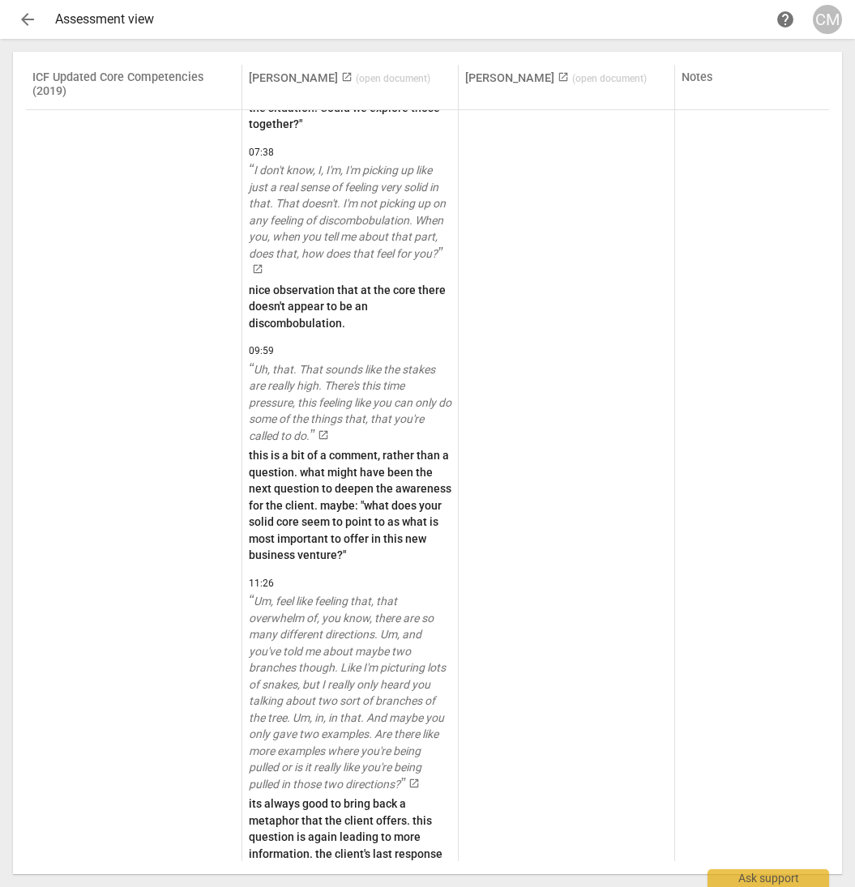
scroll to position [5909, 0]
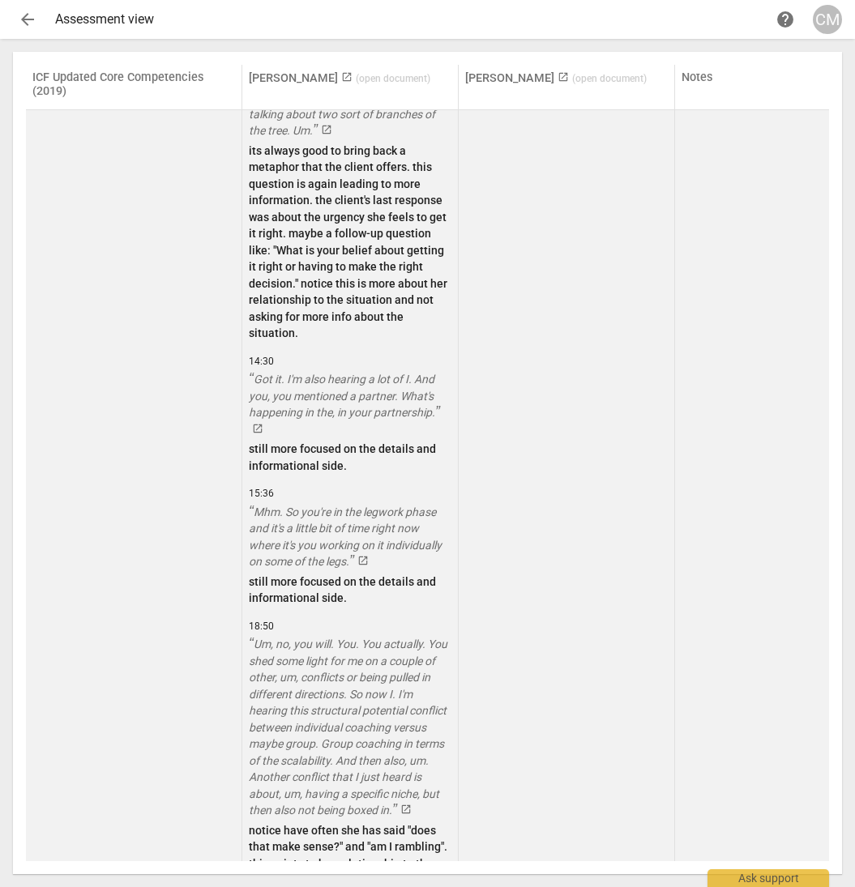
scroll to position [6954, 0]
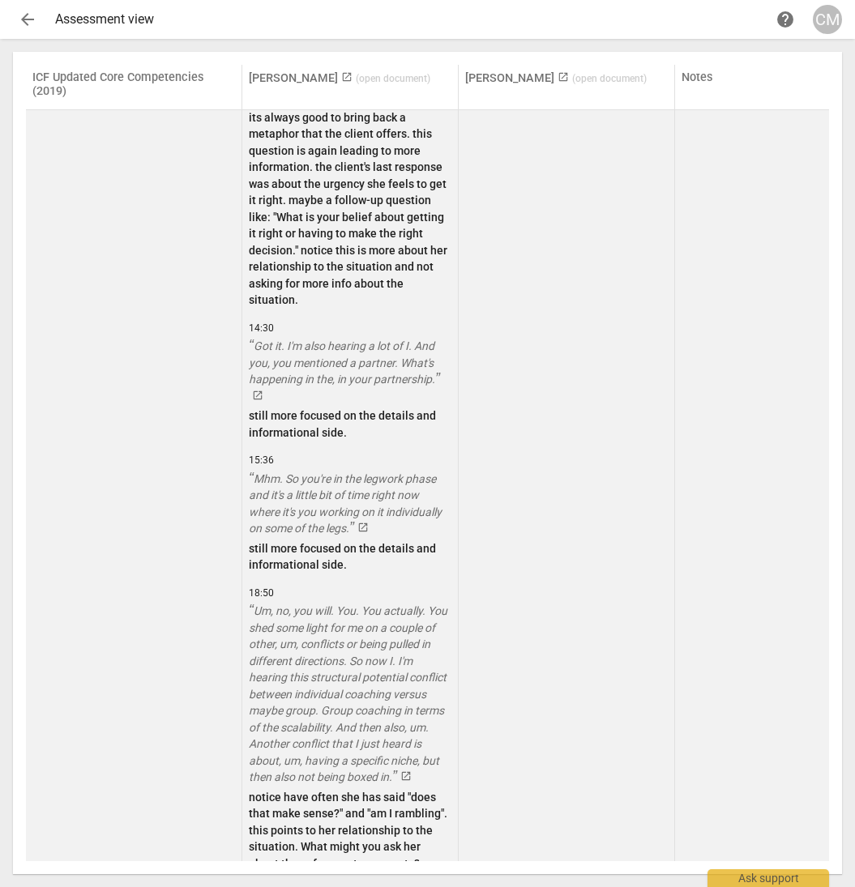
click at [589, 687] on td at bounding box center [567, 188] width 216 height 3130
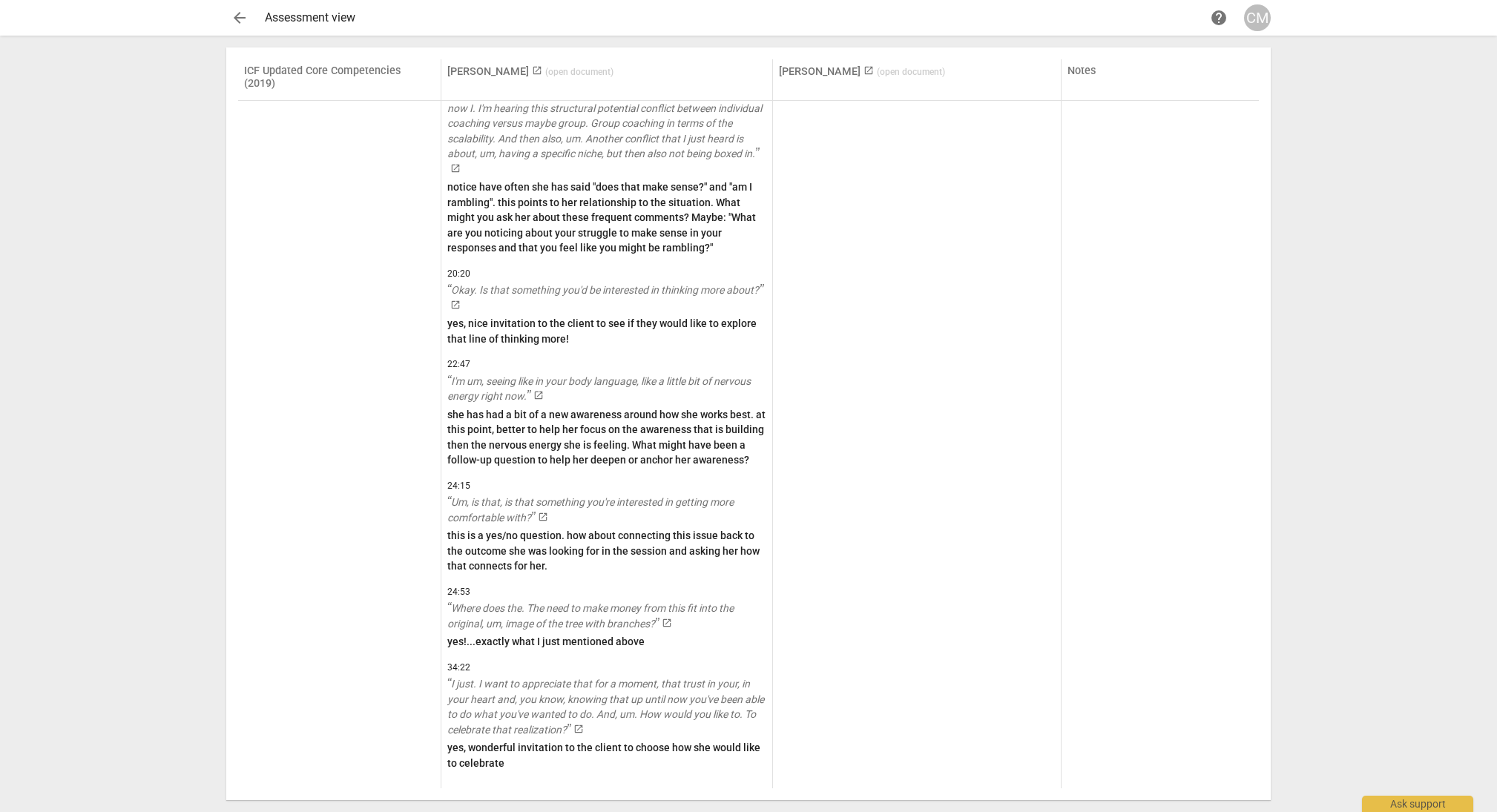
scroll to position [4329, 0]
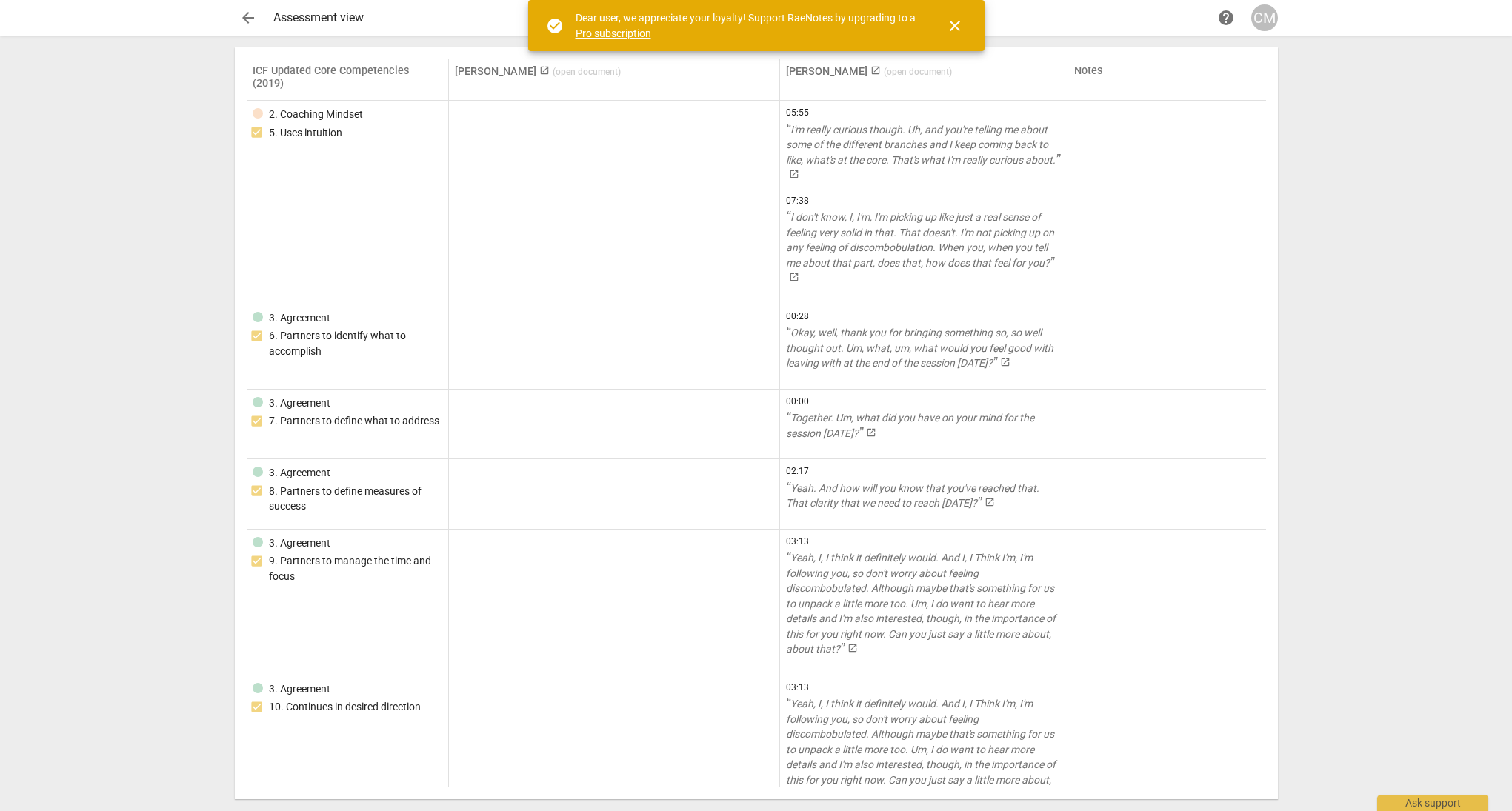
click at [256, 19] on span "arrow_back" at bounding box center [248, 17] width 27 height 17
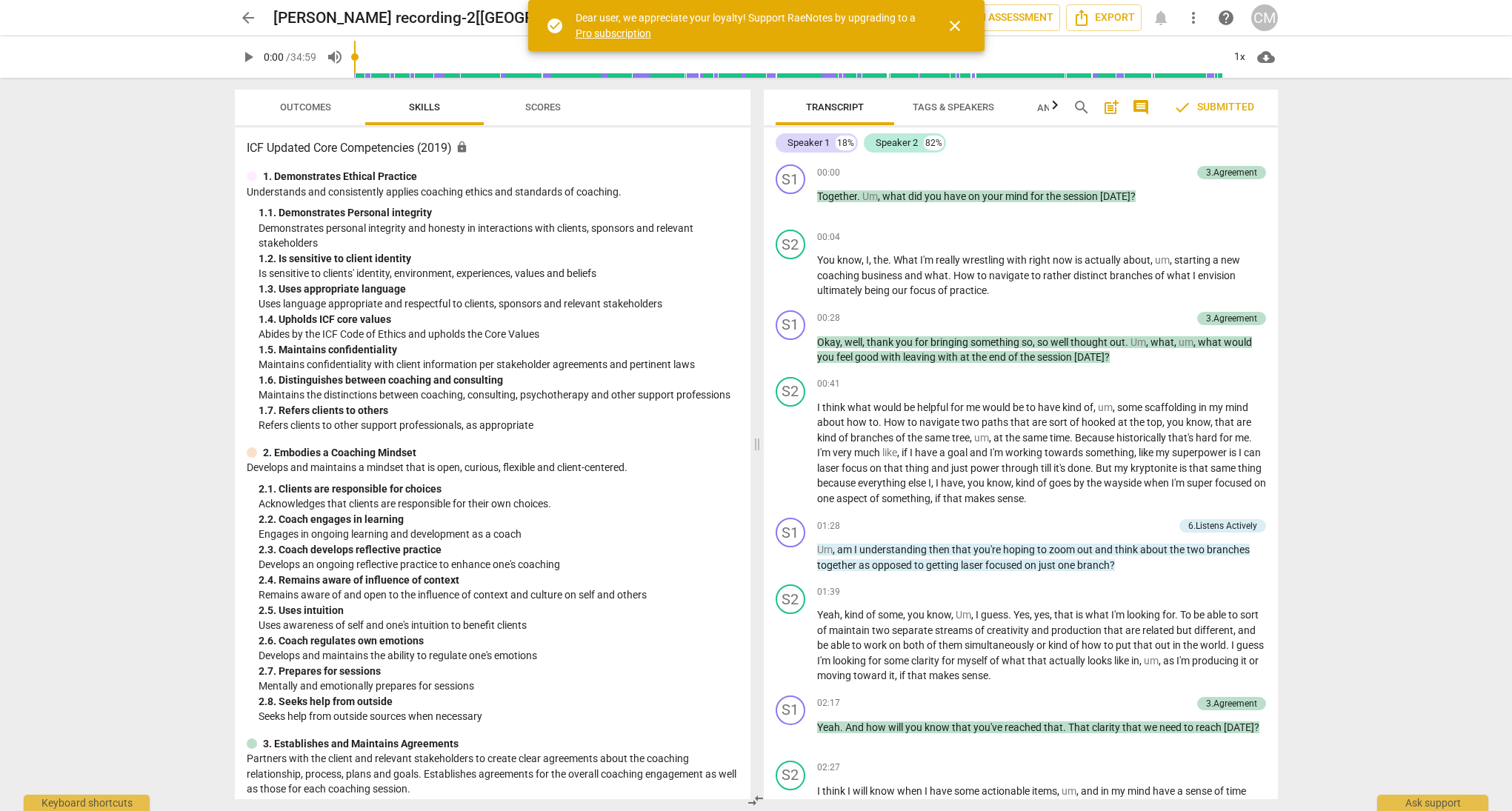
click at [951, 27] on span "close" at bounding box center [955, 26] width 17 height 17
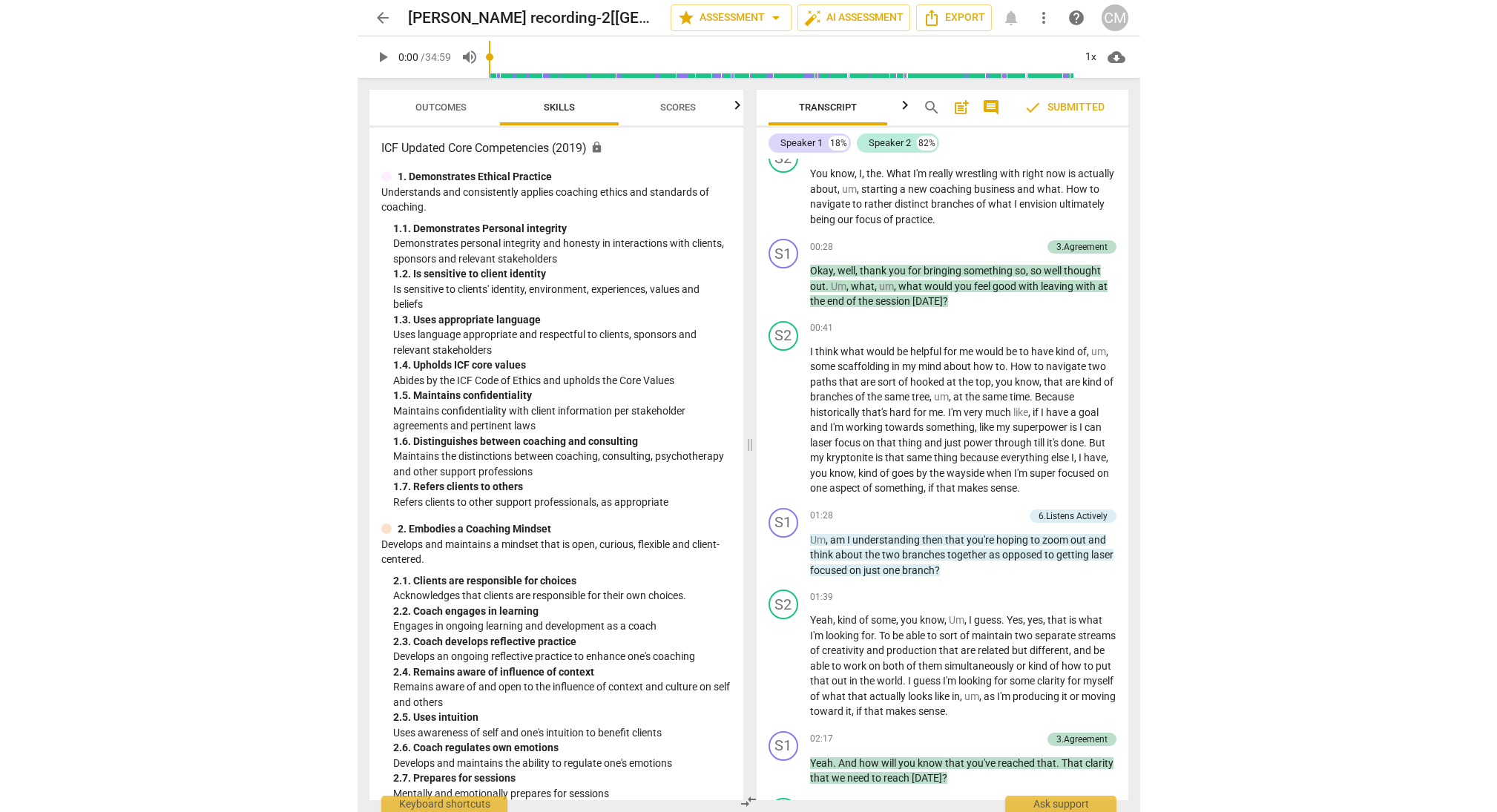
scroll to position [87, 0]
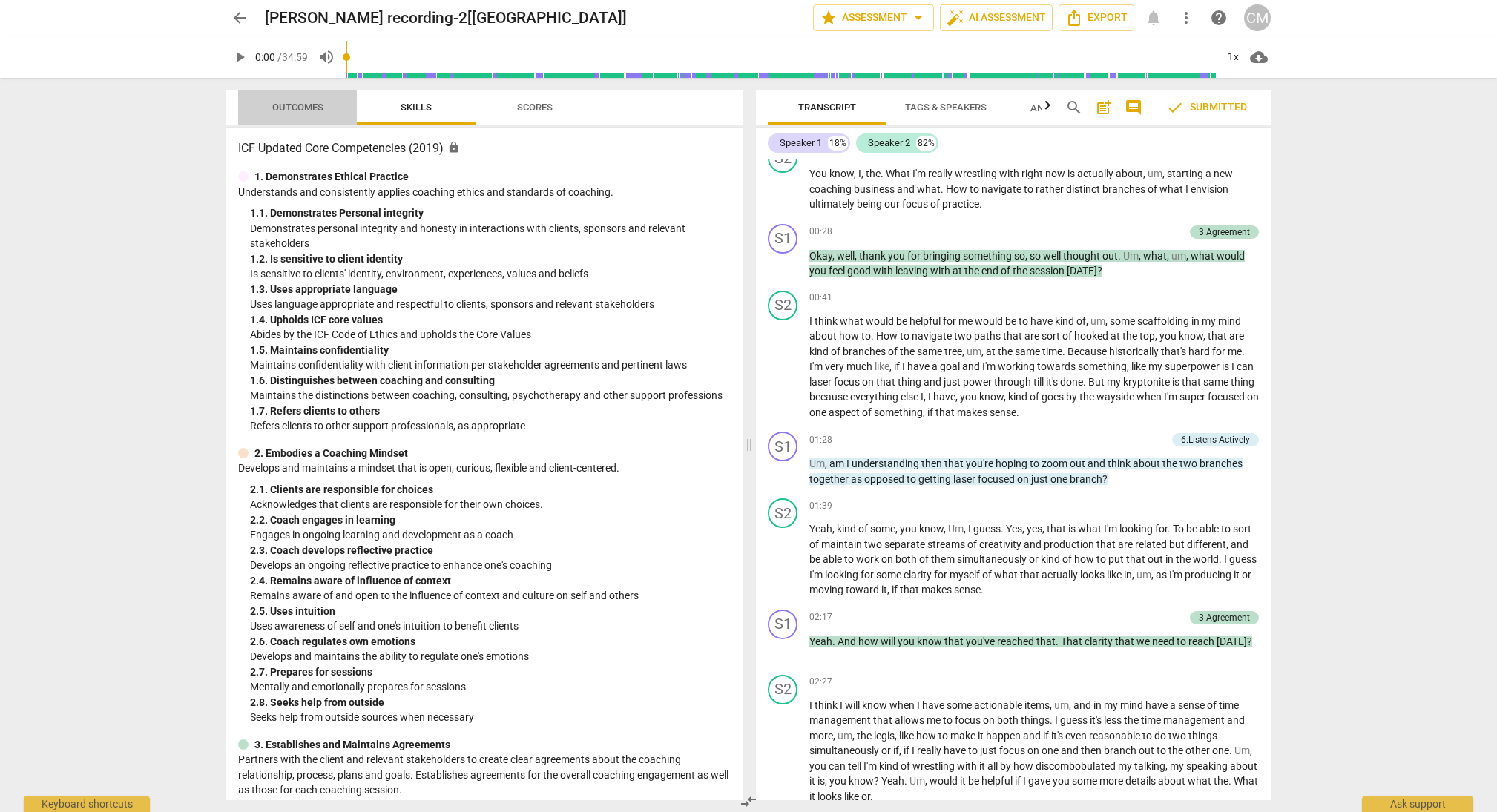
click at [298, 112] on span "Outcomes" at bounding box center [298, 107] width 51 height 11
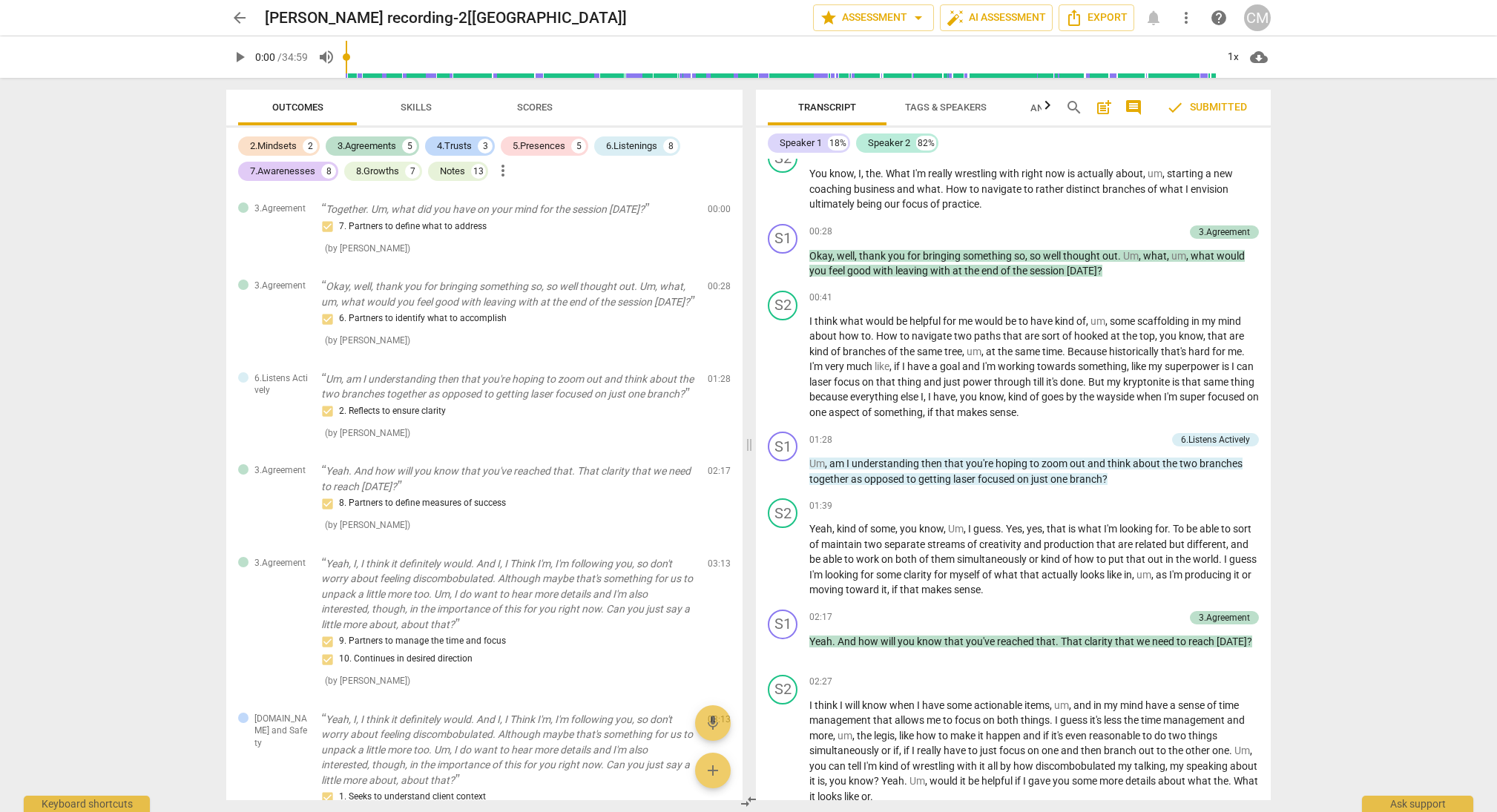
click at [437, 111] on span "Skills" at bounding box center [416, 108] width 67 height 20
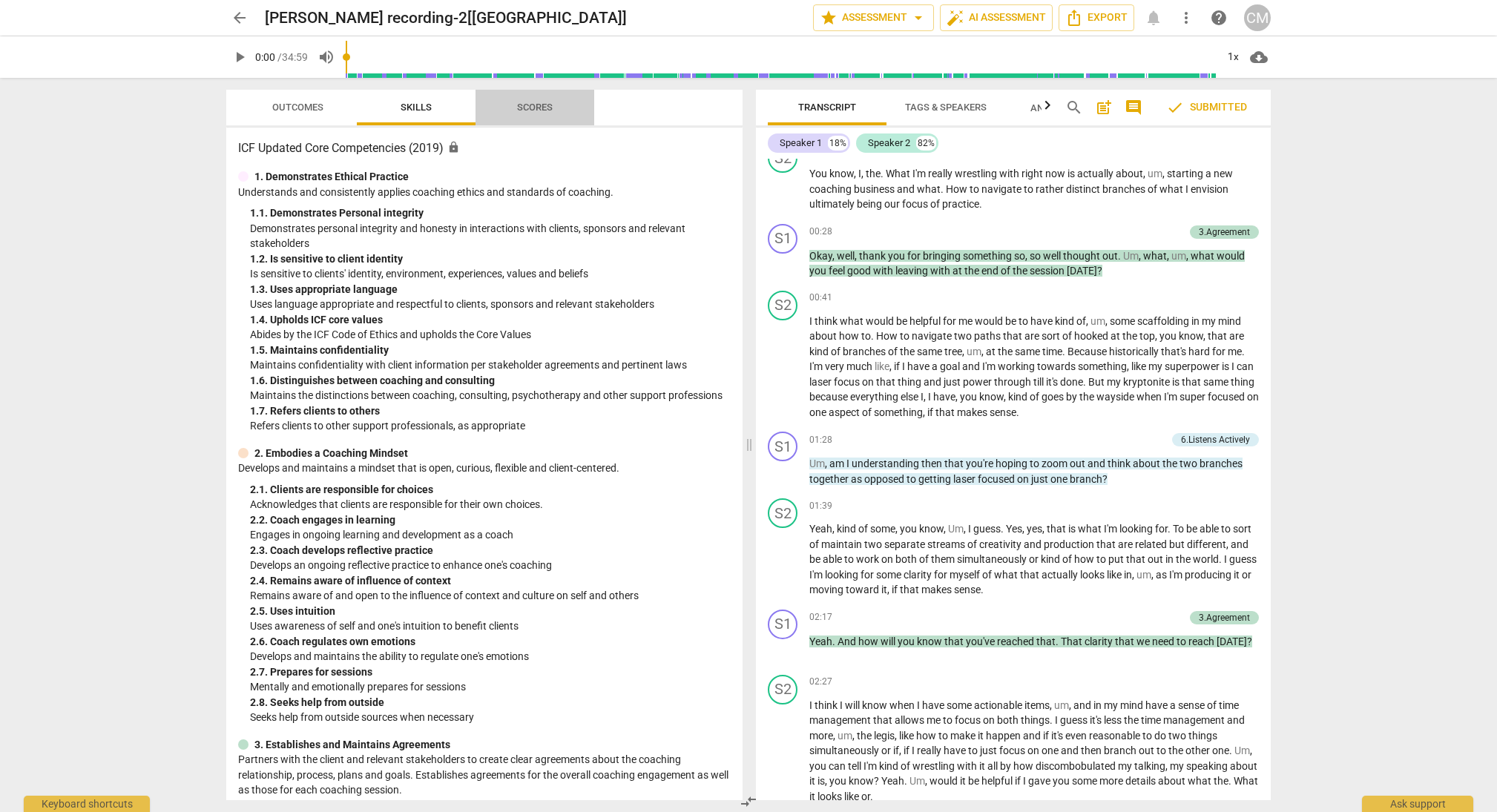
click at [541, 107] on span "Scores" at bounding box center [535, 107] width 36 height 11
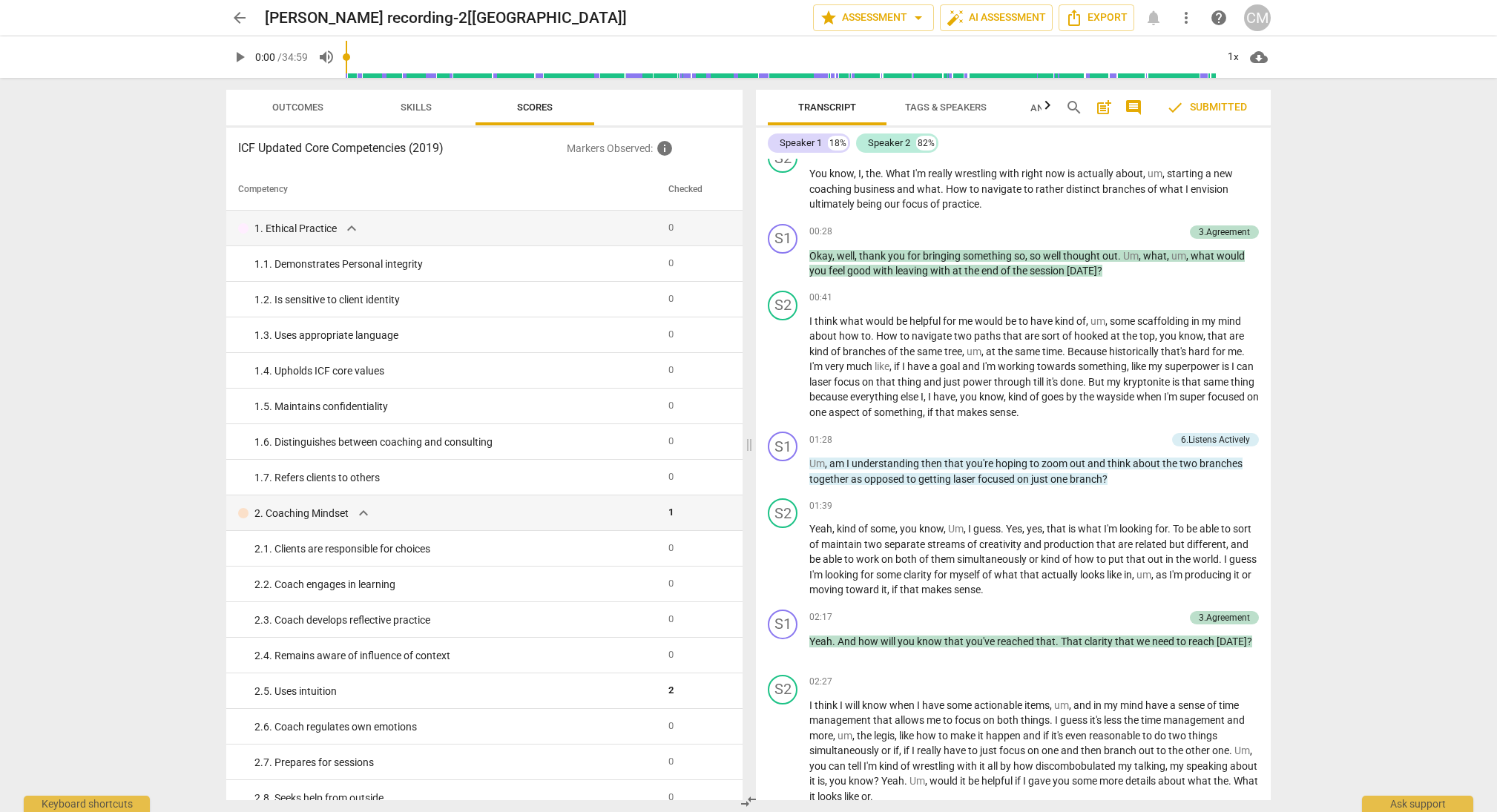
click at [427, 111] on span "Skills" at bounding box center [416, 107] width 31 height 11
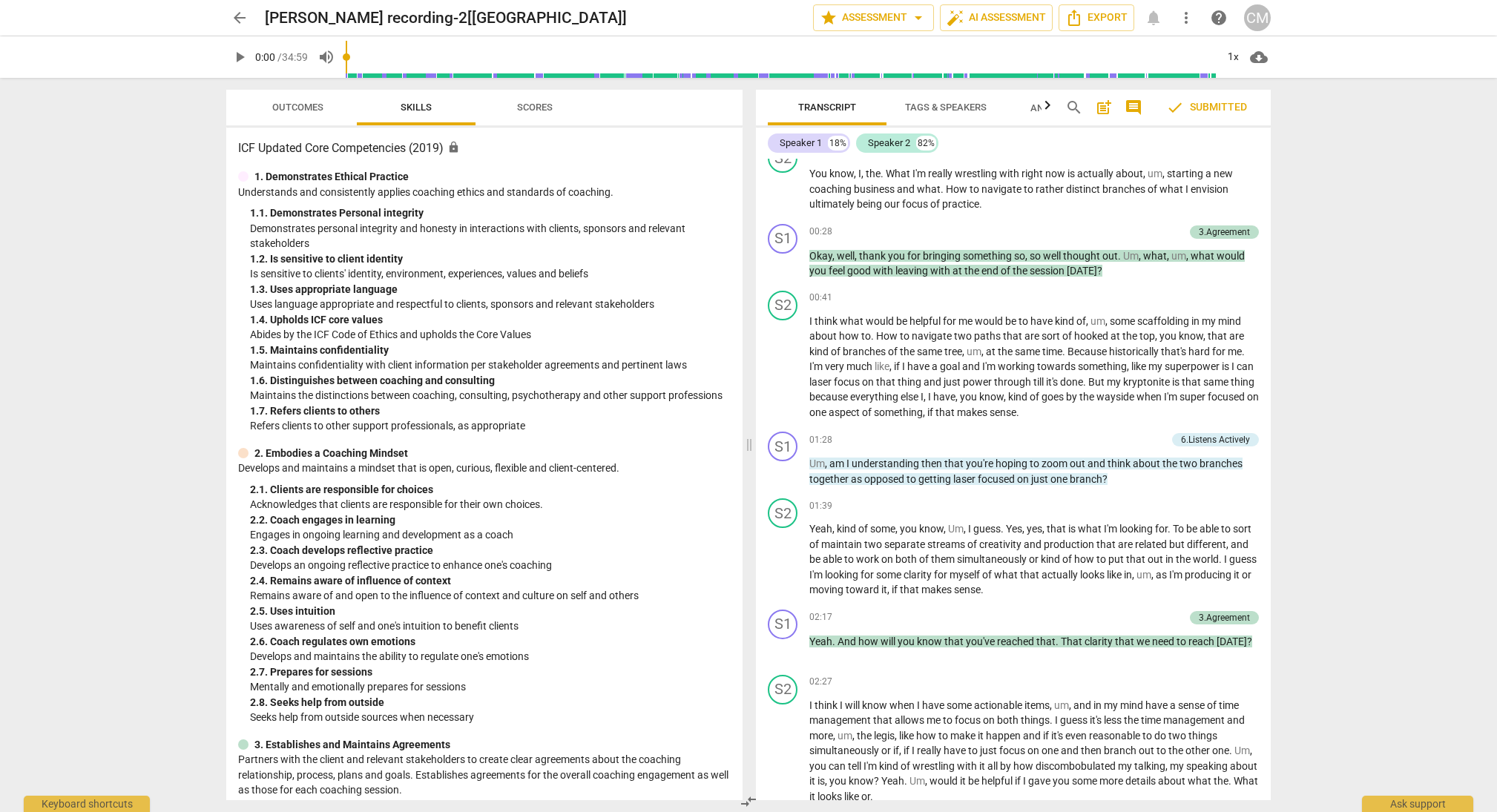
click at [298, 112] on span "Outcomes" at bounding box center [298, 107] width 51 height 11
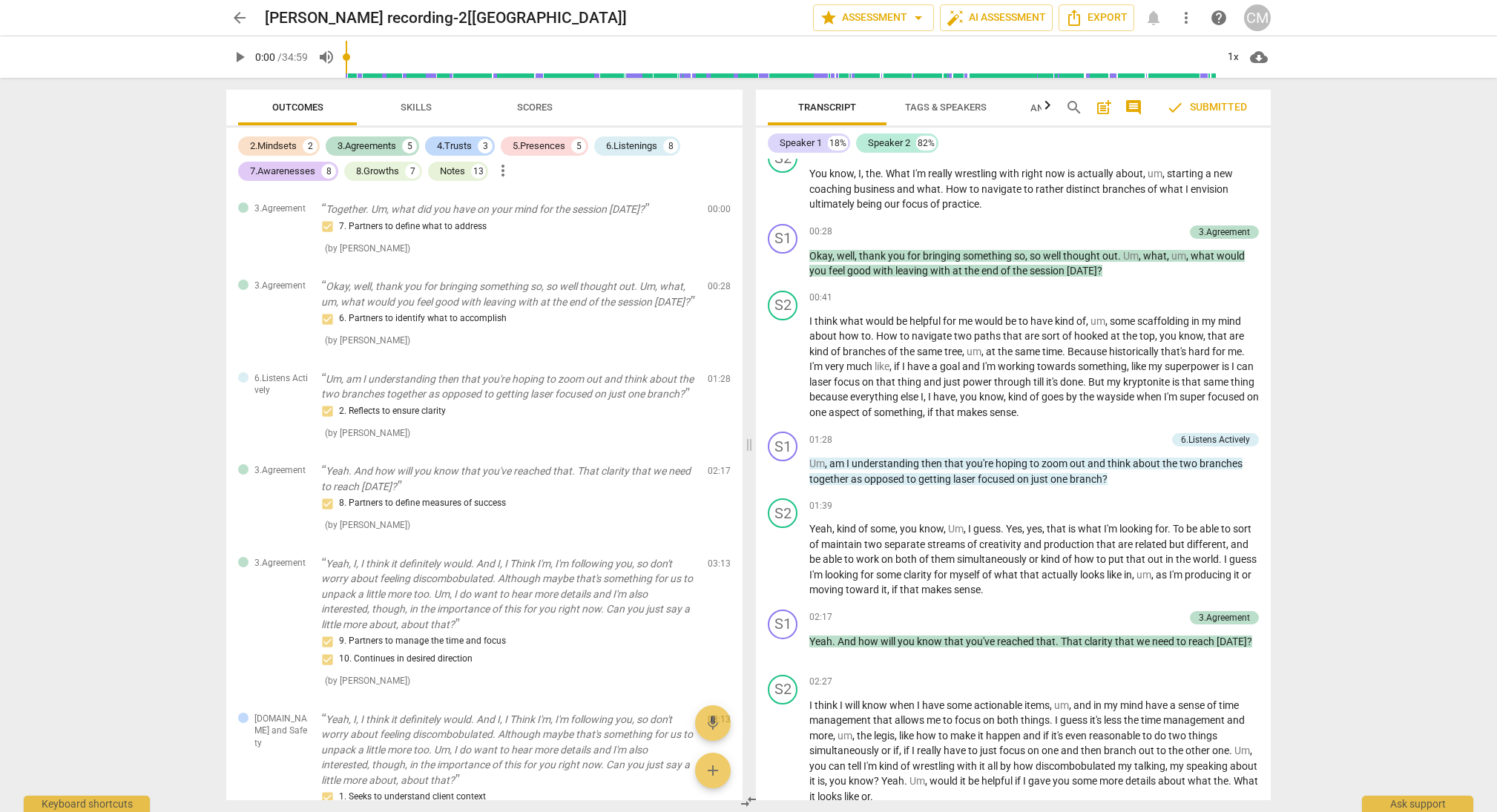
click at [782, 103] on span "post_add" at bounding box center [1103, 107] width 17 height 17
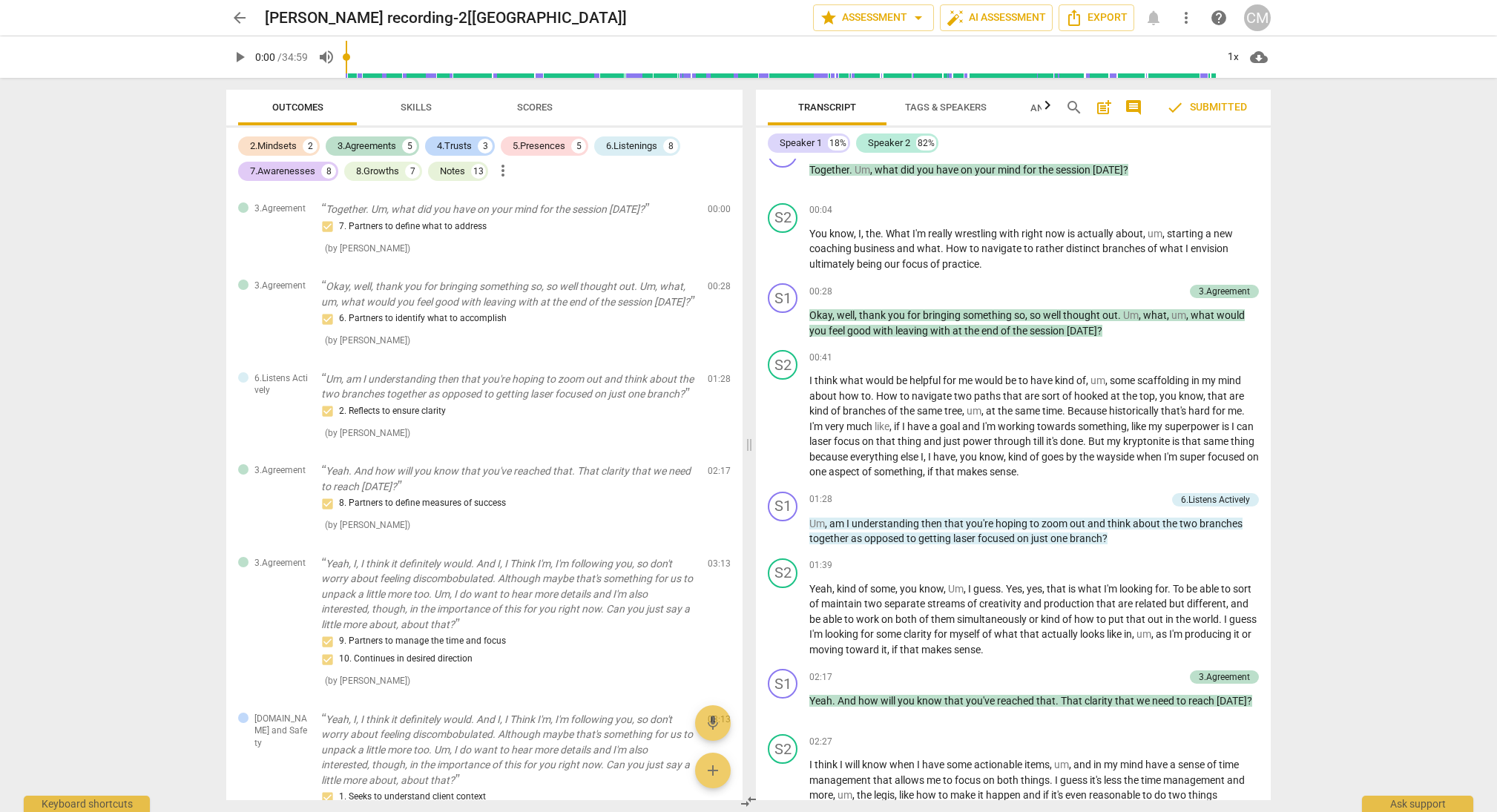
scroll to position [33, 0]
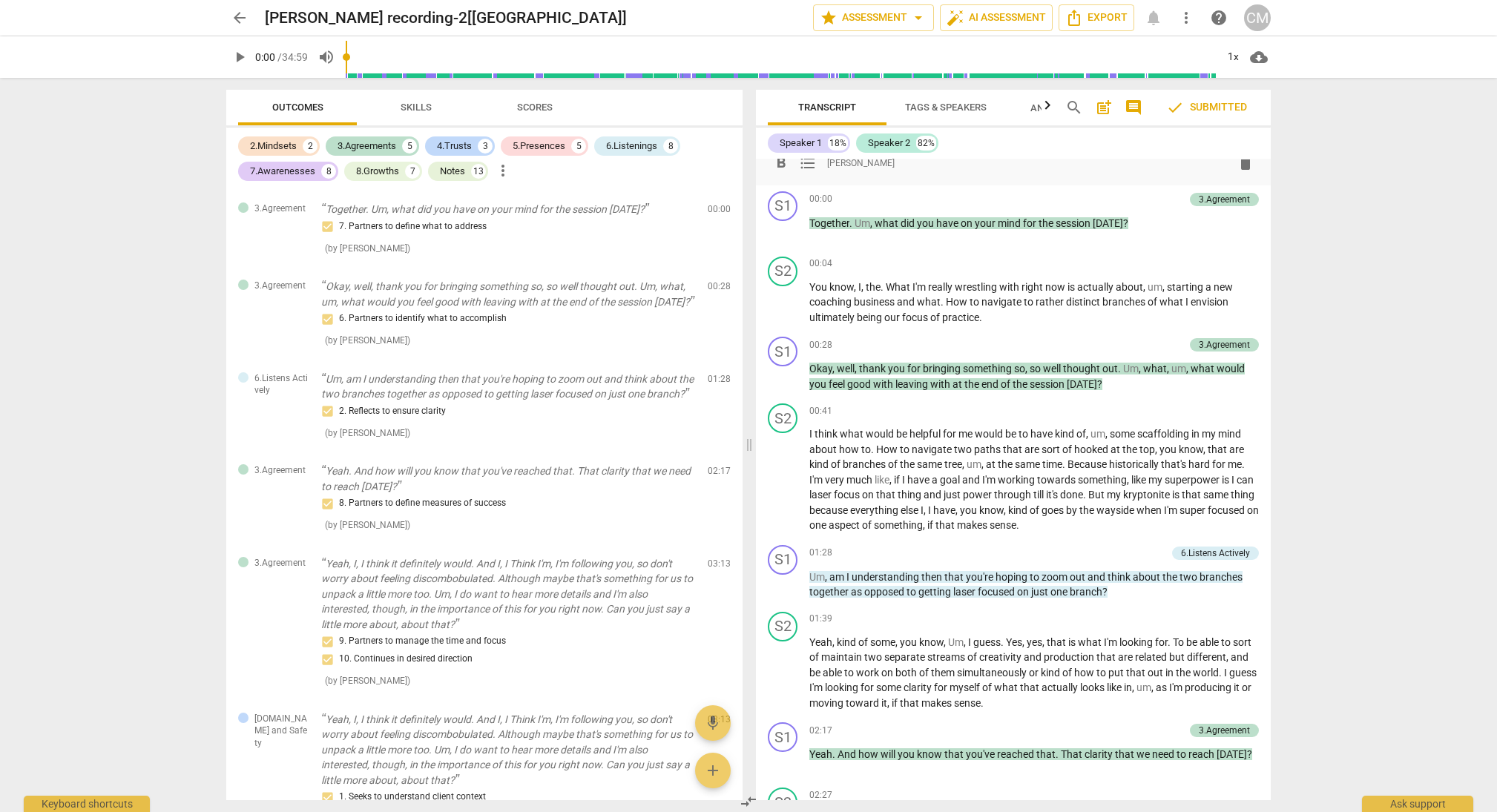
click at [782, 103] on span "post_add" at bounding box center [1103, 107] width 17 height 17
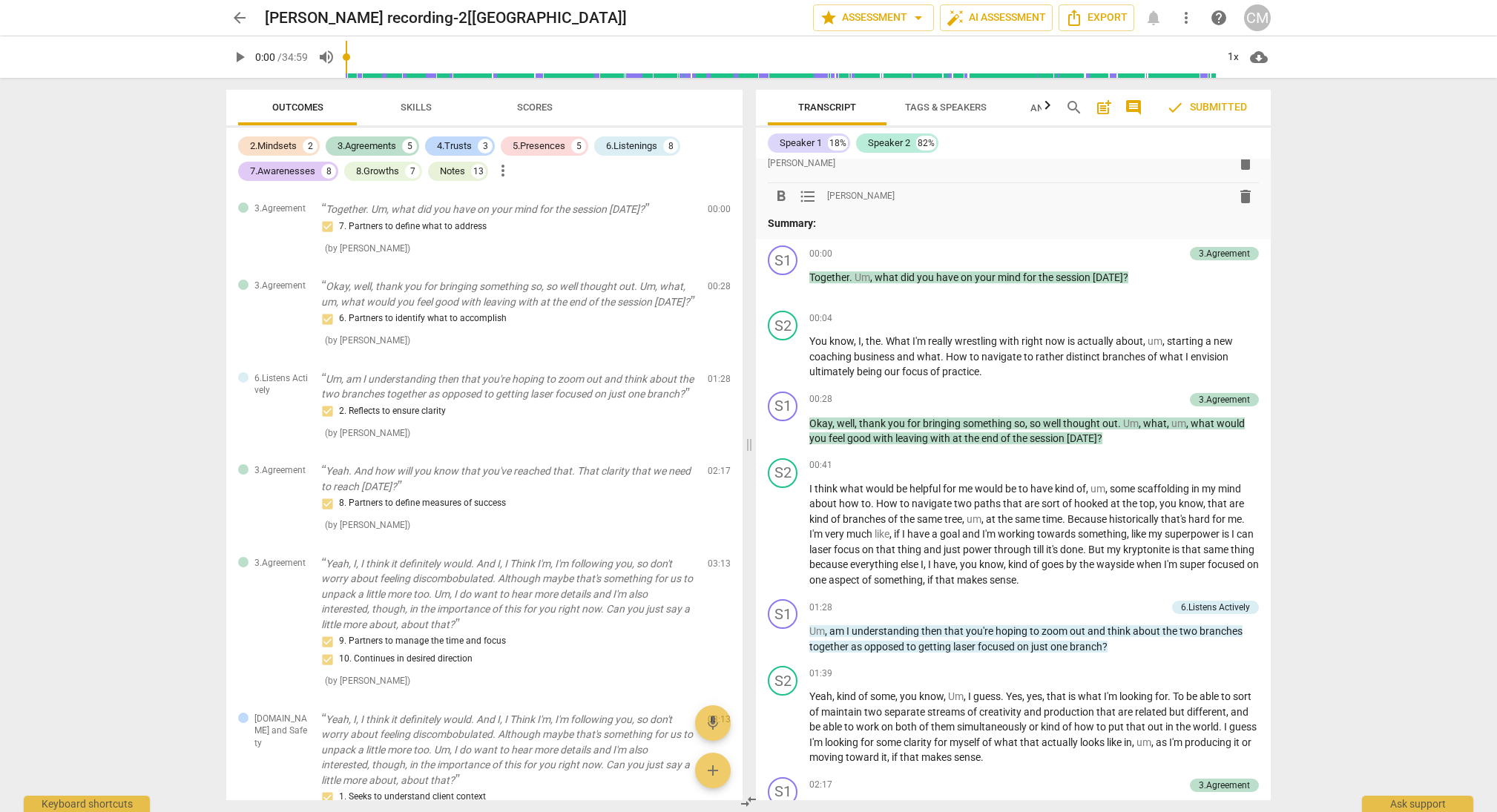
click at [782, 229] on p "Summary:" at bounding box center [1013, 223] width 491 height 16
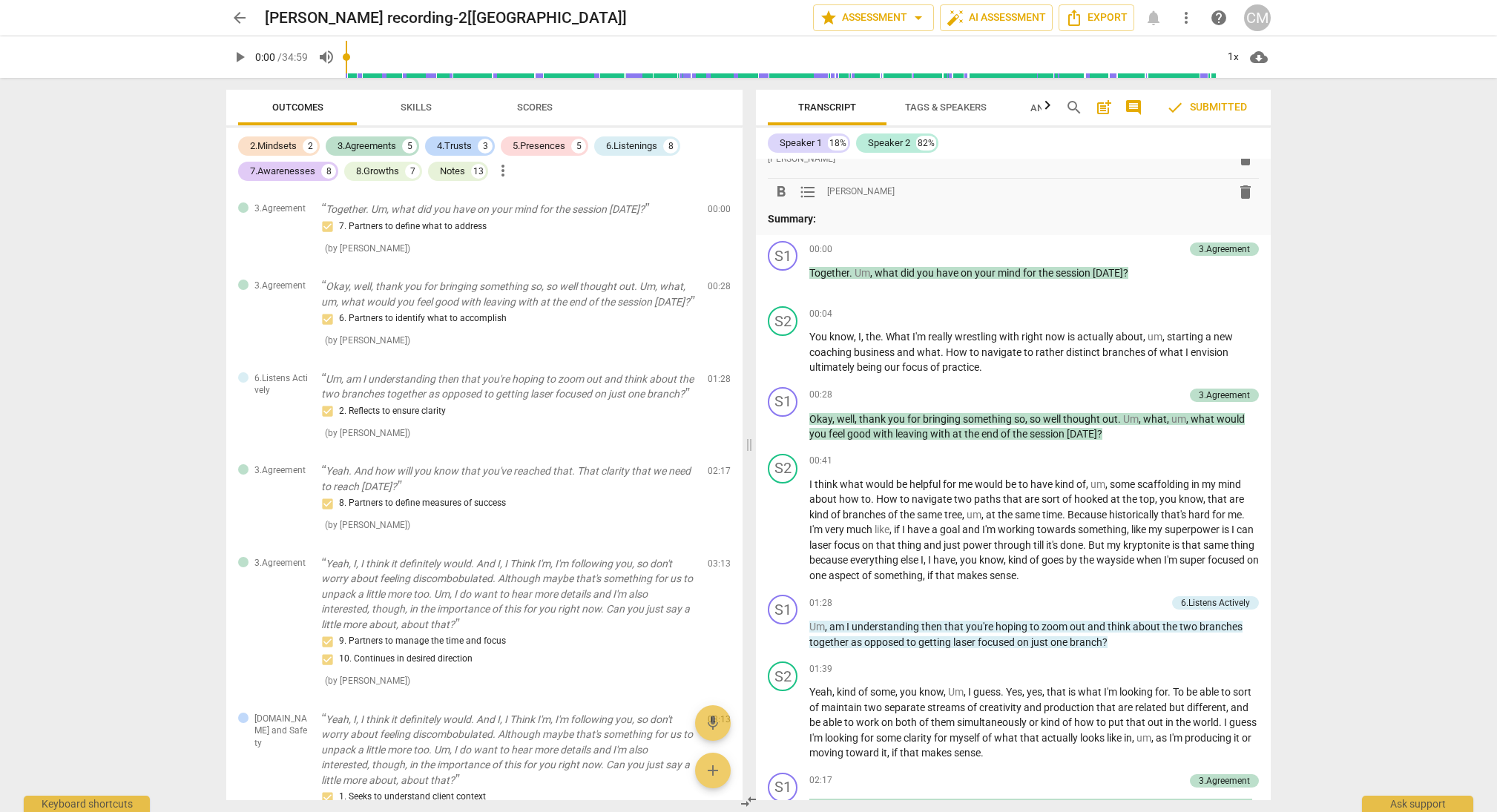
scroll to position [34, 0]
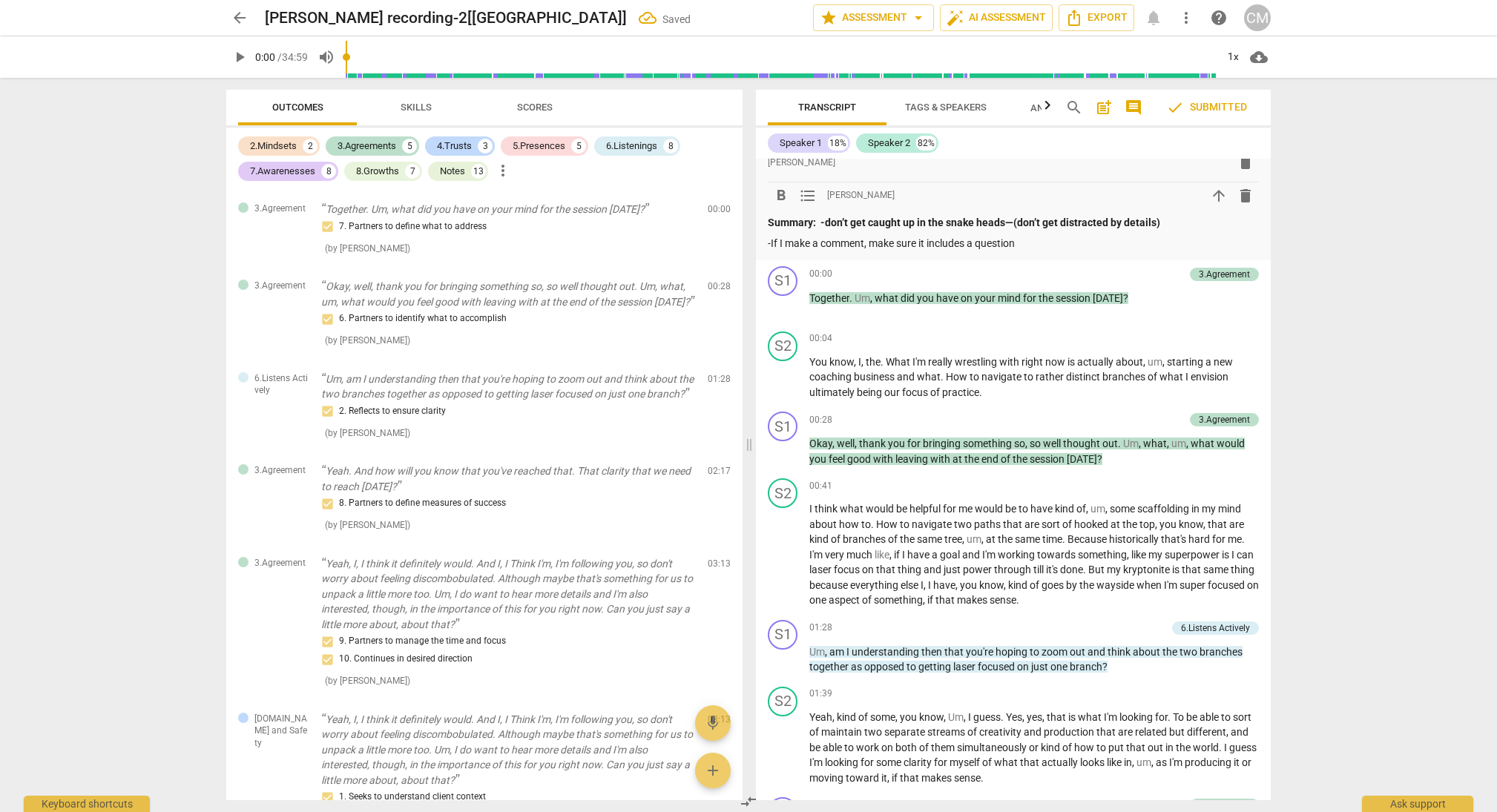
click at [782, 211] on div "arrow_back [PERSON_NAME] recording-2[Alamosa] Saved edit star Assessment arrow_…" at bounding box center [748, 406] width 1497 height 812
click at [782, 192] on span "arrow_upward" at bounding box center [1218, 195] width 27 height 17
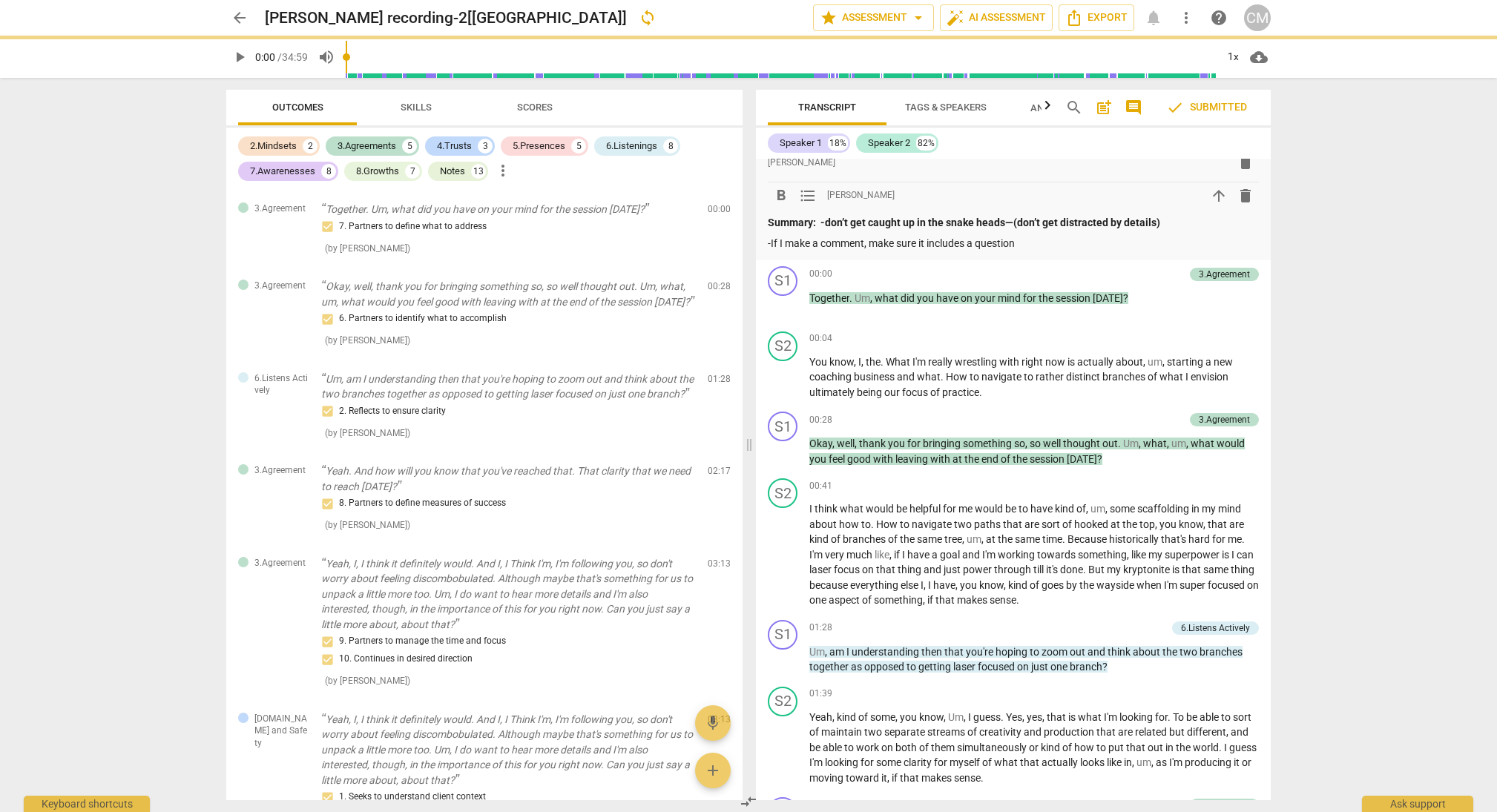
scroll to position [0, 0]
